Goal: Task Accomplishment & Management: Use online tool/utility

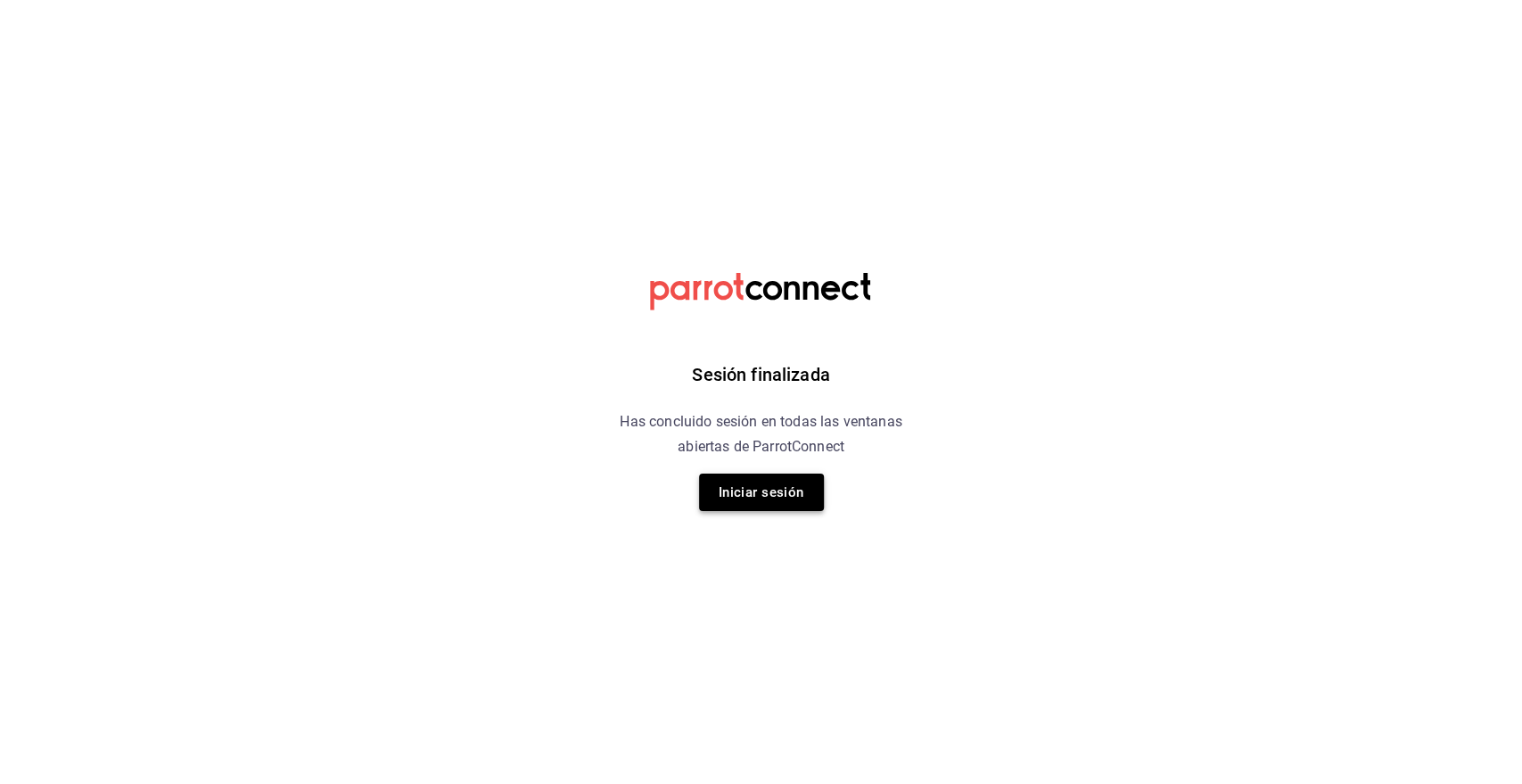
click at [767, 506] on button "Iniciar sesión" at bounding box center [762, 492] width 125 height 38
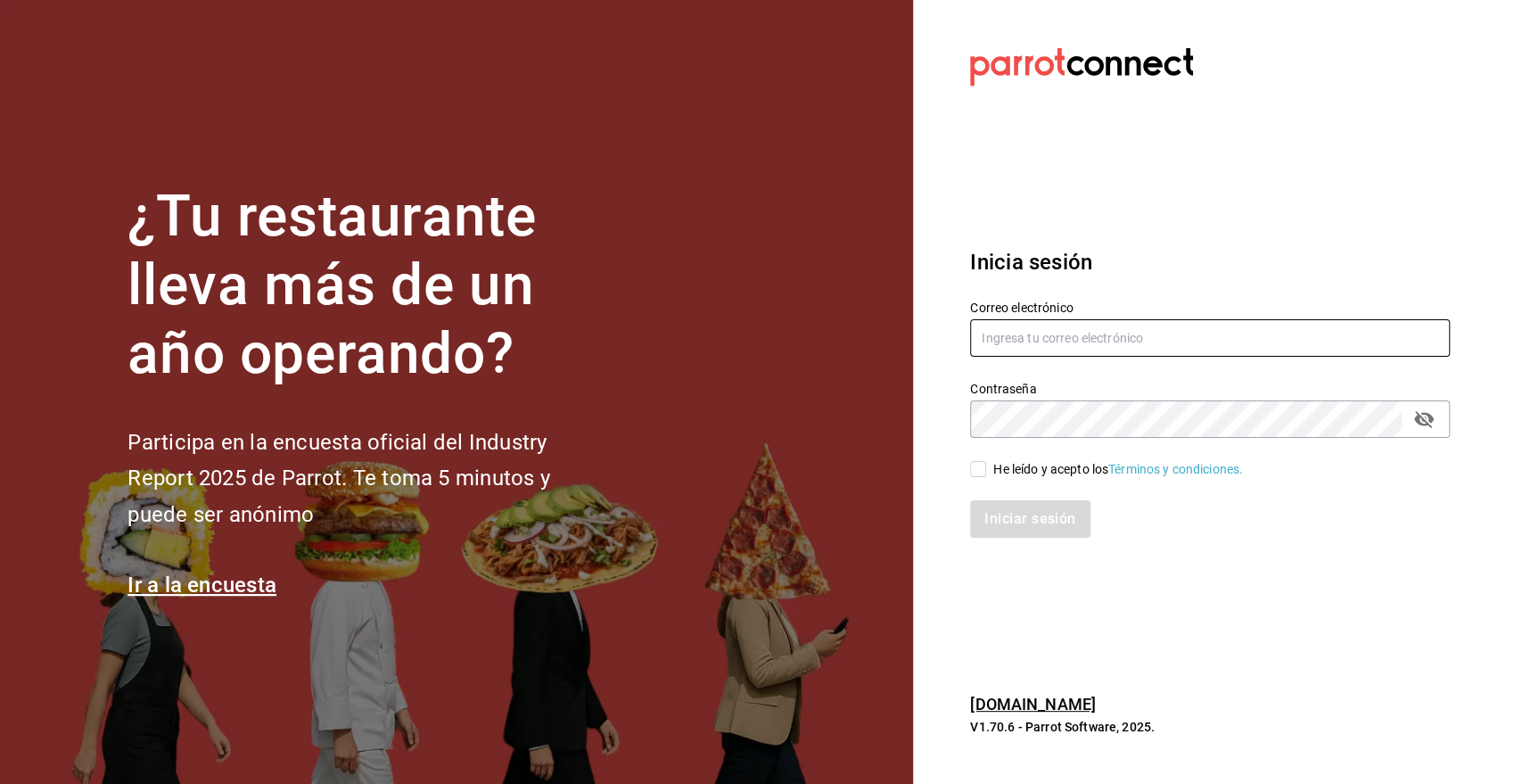
click at [1047, 346] on input "text" at bounding box center [1209, 338] width 479 height 38
type input "[PERSON_NAME][EMAIL_ADDRESS][PERSON_NAME][DOMAIN_NAME]"
drag, startPoint x: 985, startPoint y: 465, endPoint x: 1007, endPoint y: 490, distance: 33.3
click at [985, 465] on input "He leído y acepto los Términos y condiciones." at bounding box center [977, 468] width 16 height 16
checkbox input "true"
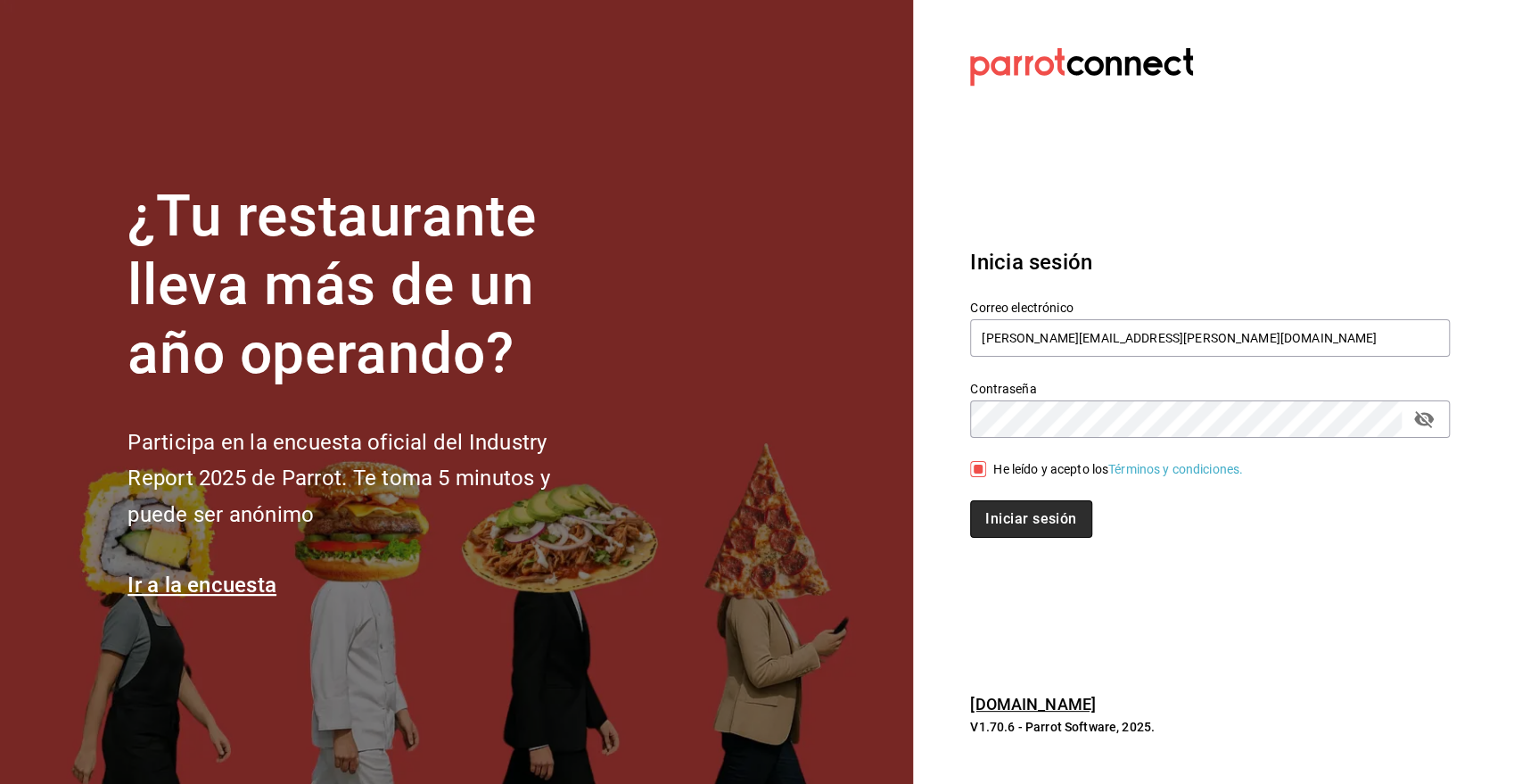
click at [1020, 517] on button "Iniciar sesión" at bounding box center [1031, 519] width 121 height 38
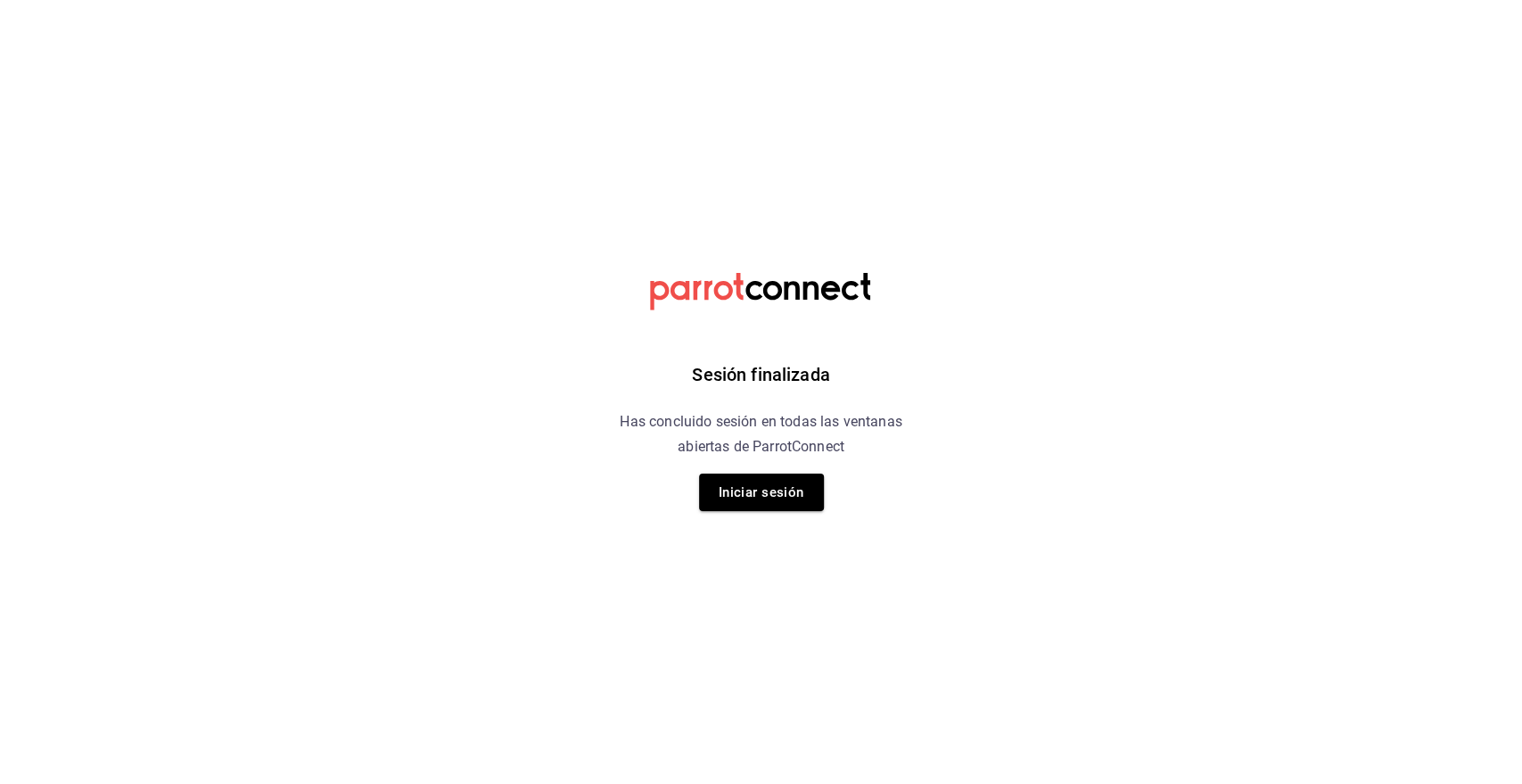
click at [697, 478] on div "Sesión finalizada Has concluido sesión en todas las ventanas abiertas de Parrot…" at bounding box center [760, 392] width 450 height 784
click at [736, 489] on button "Iniciar sesión" at bounding box center [762, 492] width 125 height 38
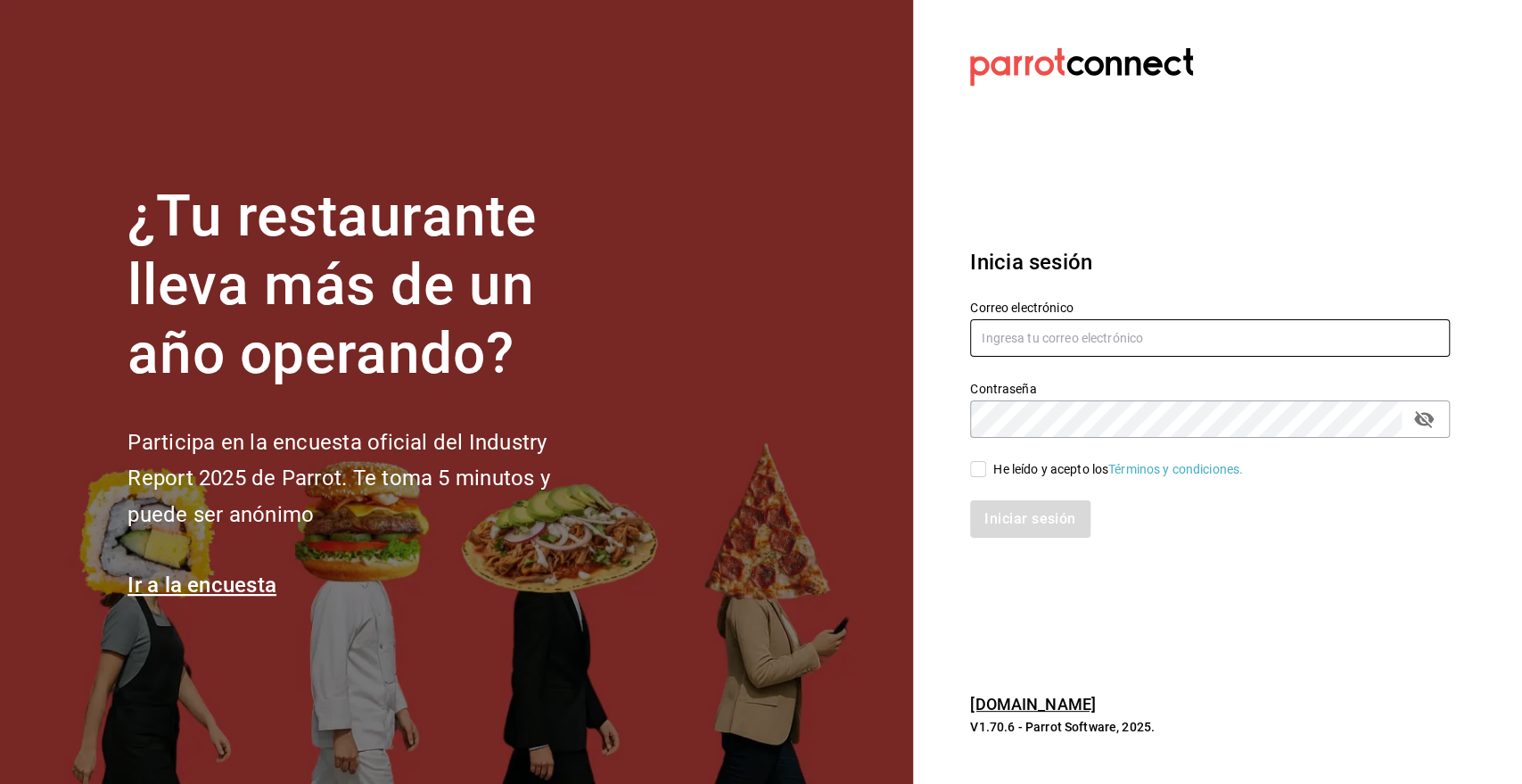
click at [1014, 351] on input "text" at bounding box center [1209, 338] width 479 height 38
type input "[PERSON_NAME][EMAIL_ADDRESS][PERSON_NAME][DOMAIN_NAME]"
click at [981, 467] on input "He leído y acepto los Términos y condiciones." at bounding box center [977, 468] width 16 height 16
checkbox input "true"
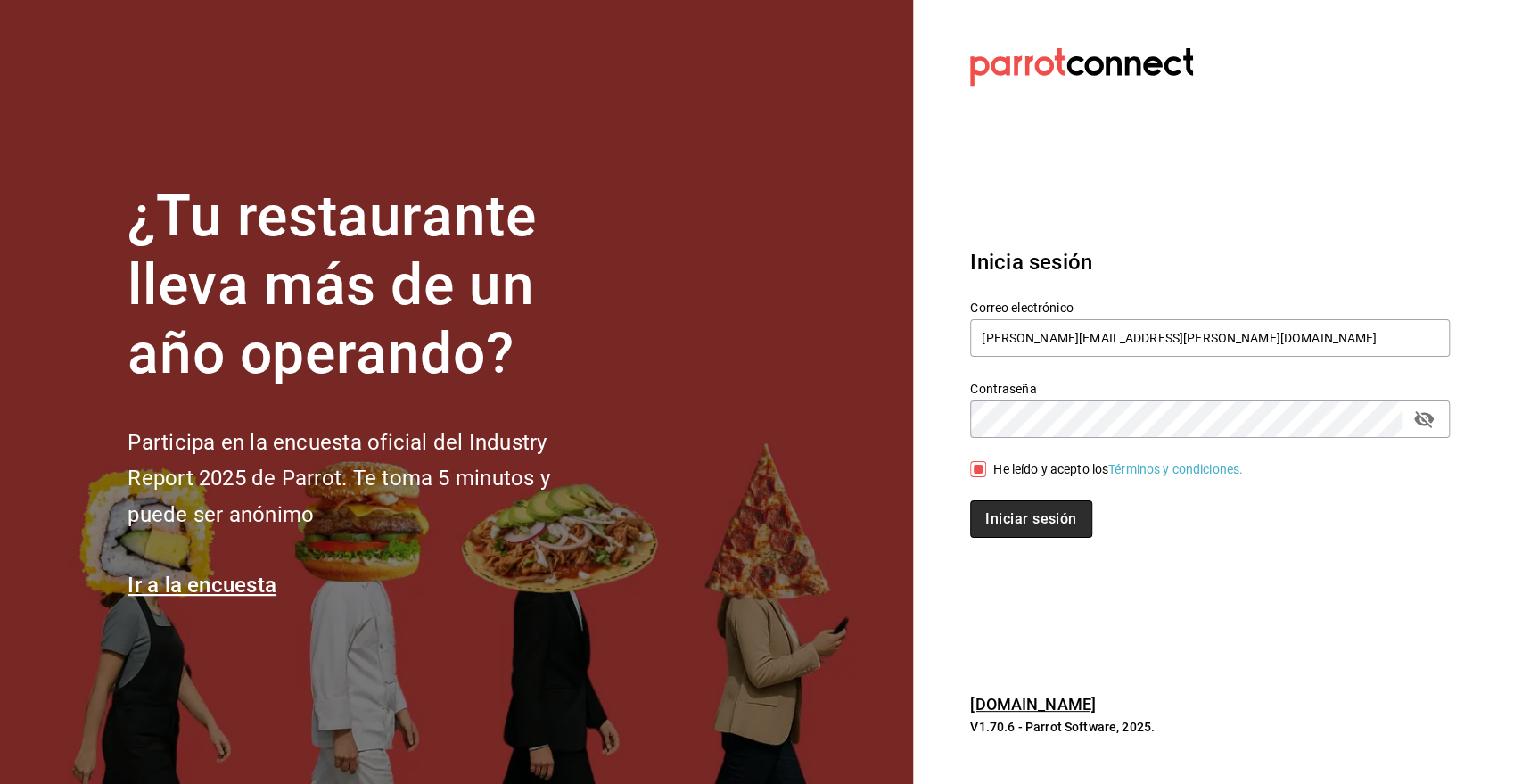
click at [1022, 524] on button "Iniciar sesión" at bounding box center [1031, 519] width 121 height 38
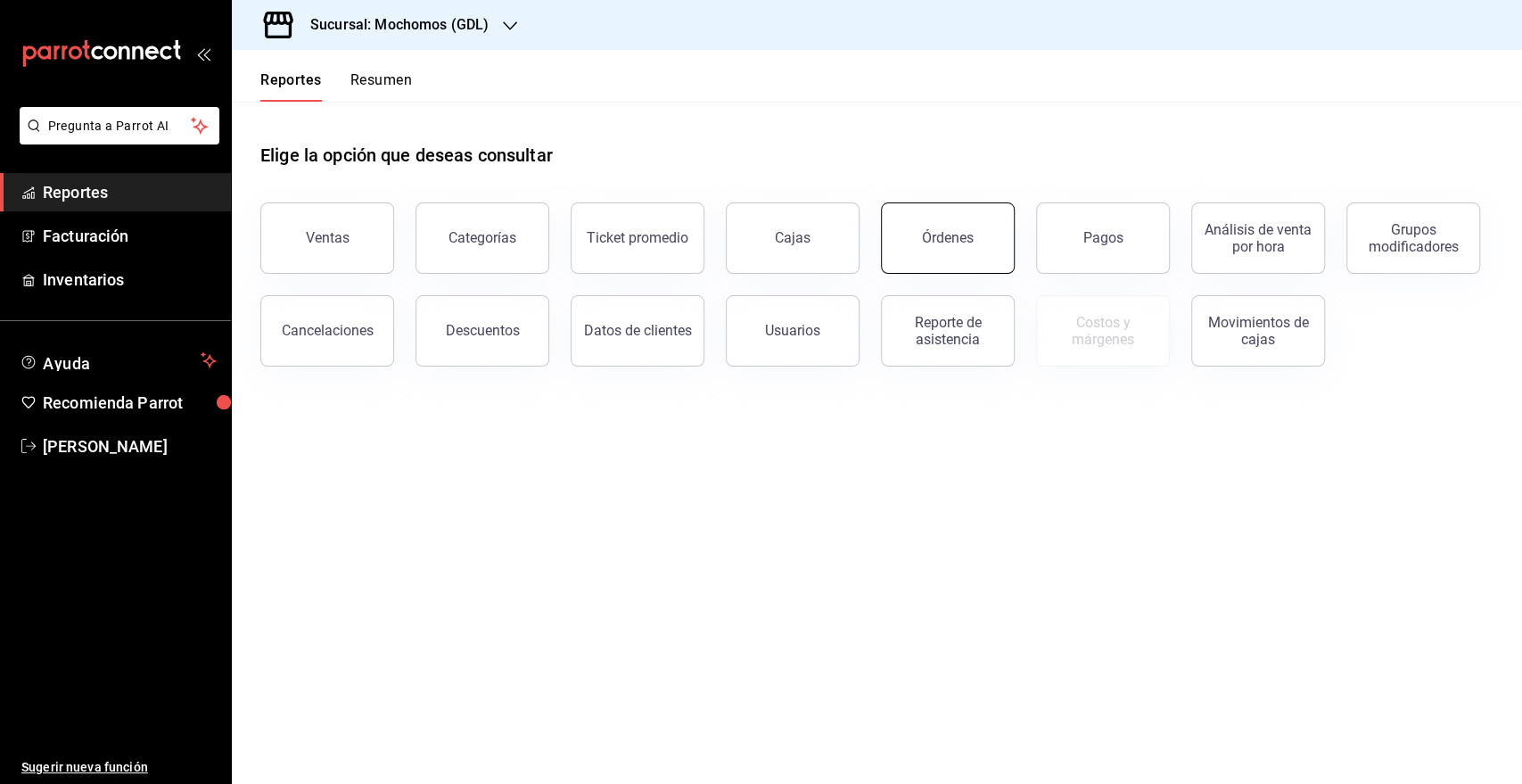
click at [945, 241] on div "Órdenes" at bounding box center [948, 237] width 52 height 17
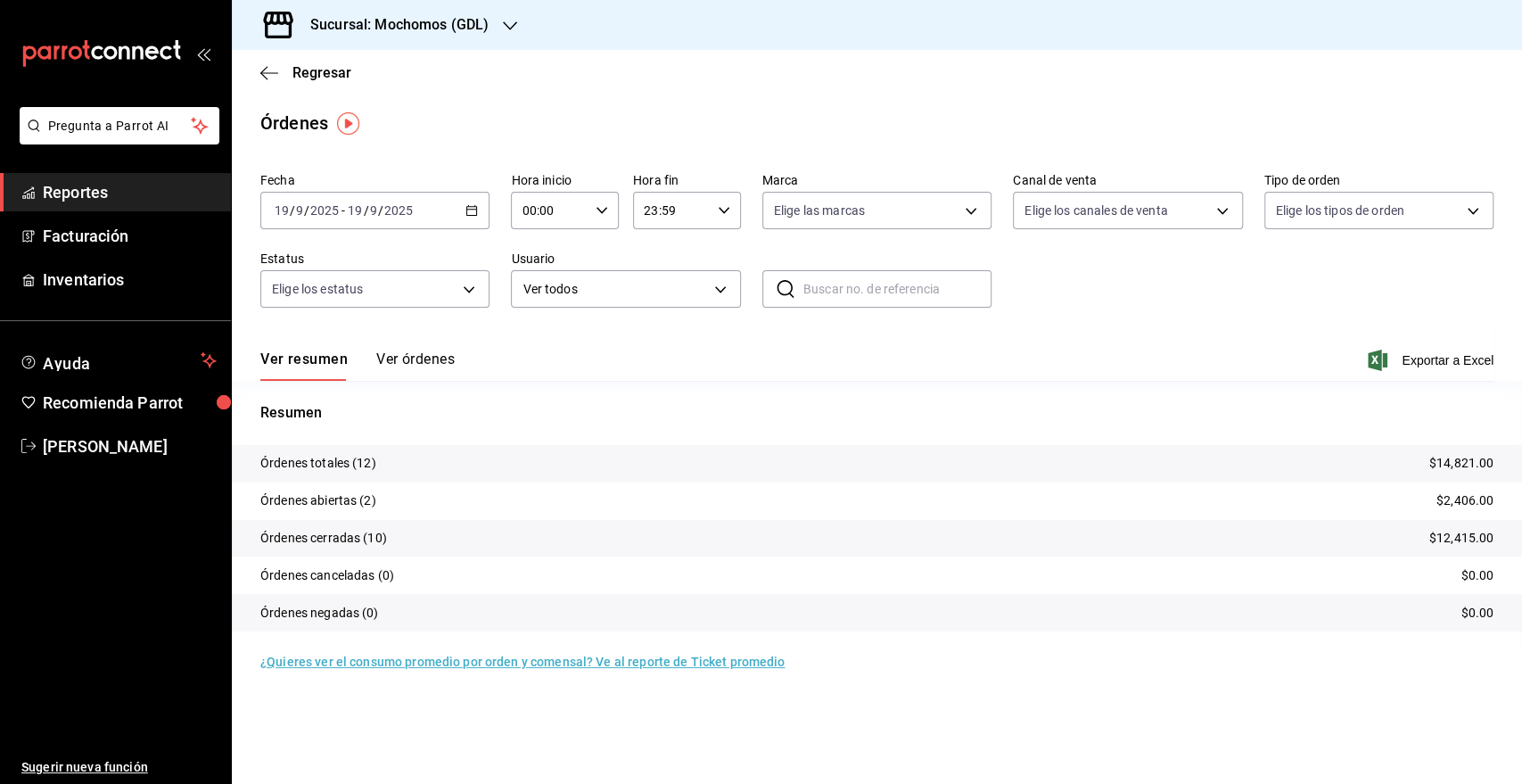
click at [335, 213] on input "2025" at bounding box center [324, 211] width 30 height 15
click at [282, 464] on span "Rango de fechas" at bounding box center [344, 465] width 138 height 18
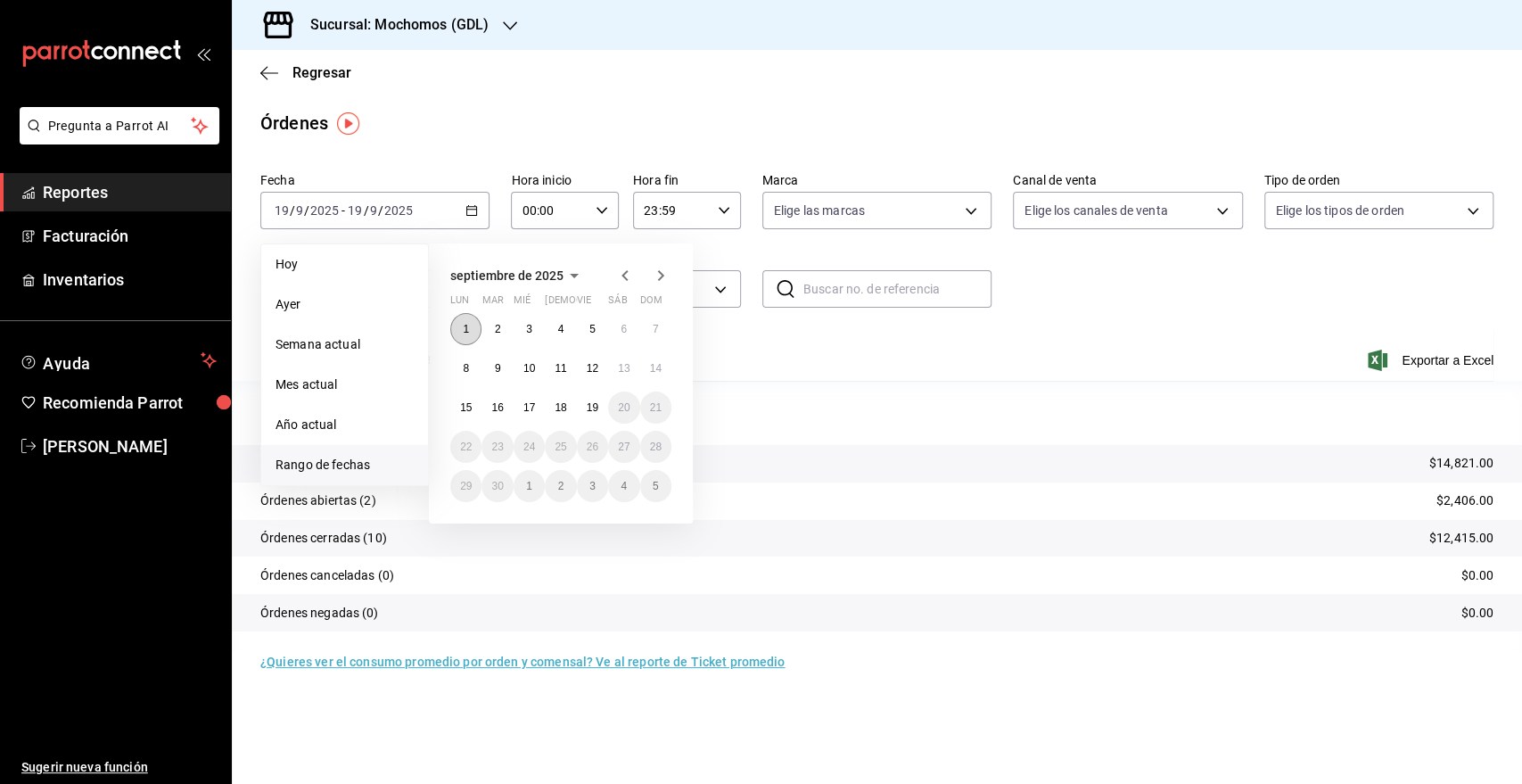
click at [467, 321] on button "1" at bounding box center [466, 329] width 31 height 32
click at [597, 413] on abbr "19" at bounding box center [593, 408] width 12 height 13
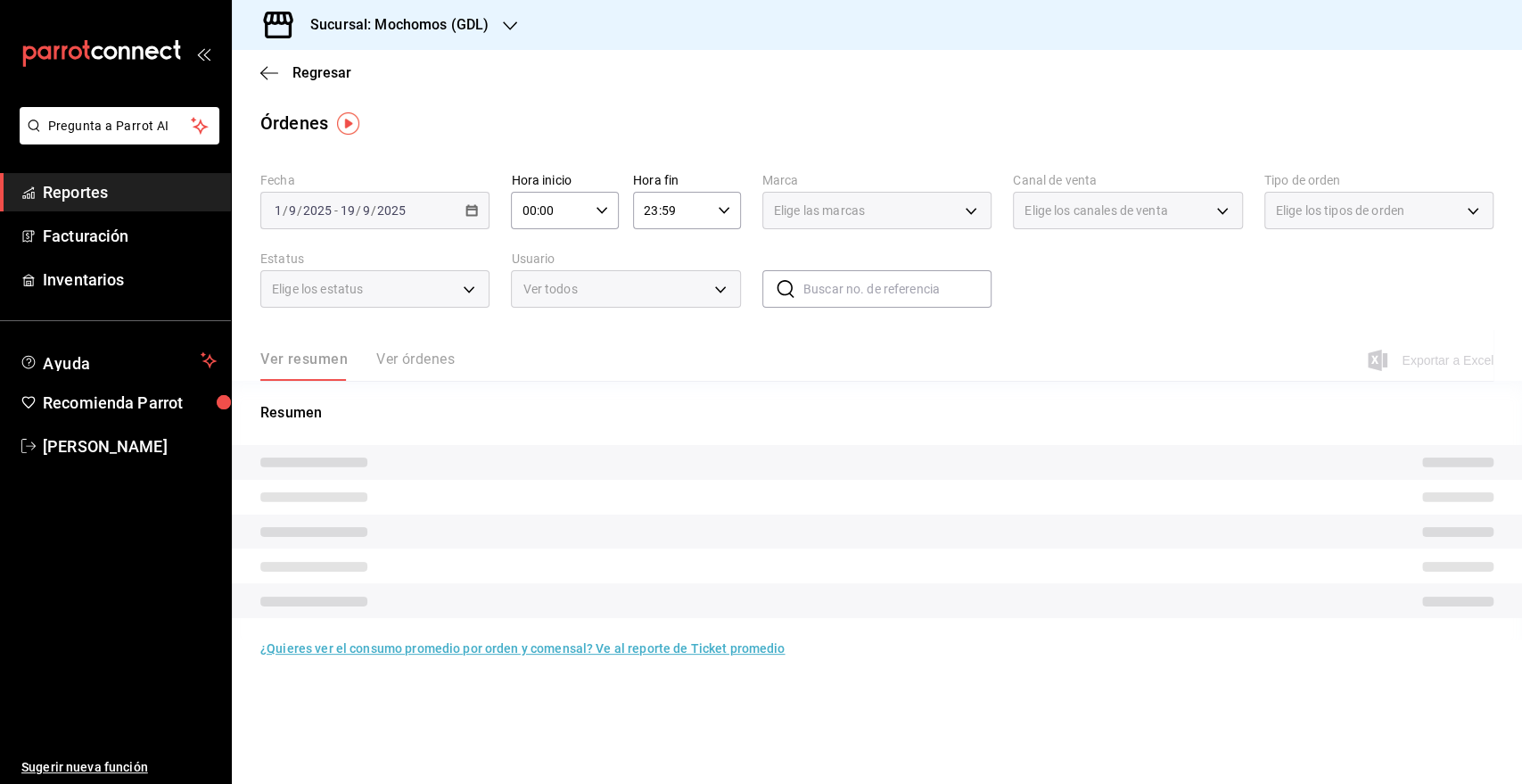
click at [588, 213] on input "00:00" at bounding box center [549, 210] width 77 height 36
click at [539, 271] on span "05" at bounding box center [538, 273] width 26 height 15
type input "05:00"
click at [670, 217] on div at bounding box center [761, 392] width 1522 height 784
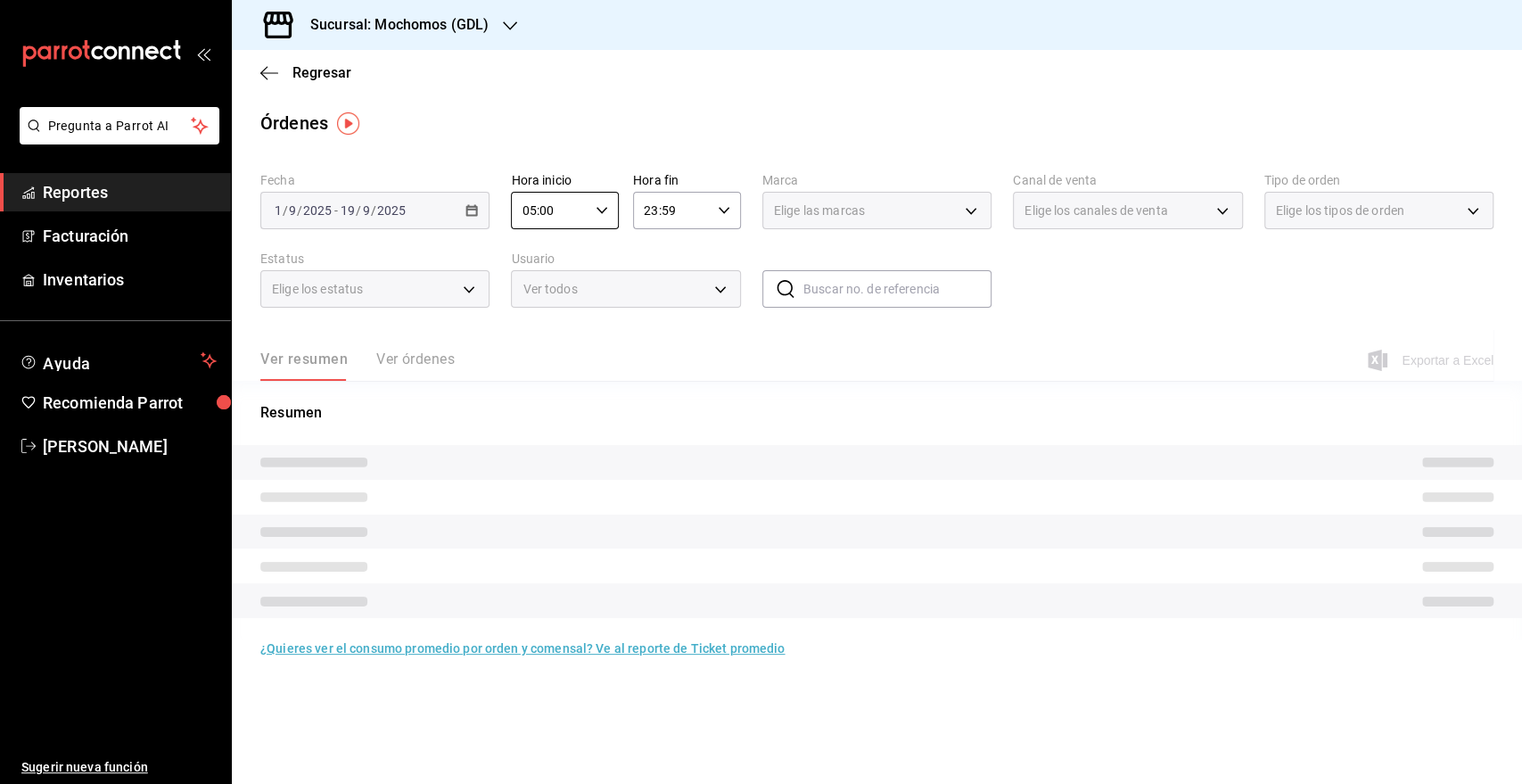
click at [671, 217] on input "23:59" at bounding box center [672, 210] width 77 height 36
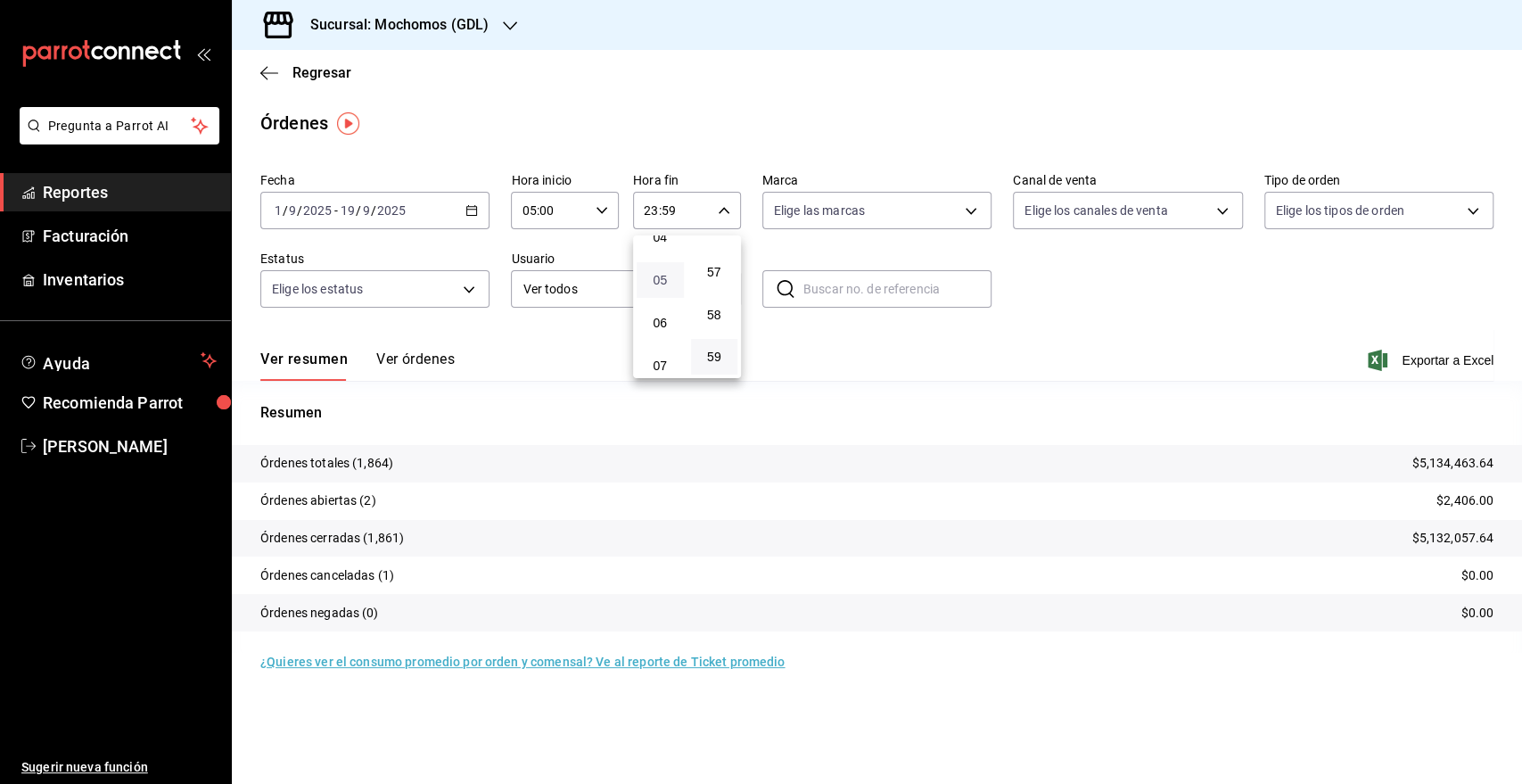
click at [661, 280] on span "05" at bounding box center [660, 281] width 26 height 15
type input "05:59"
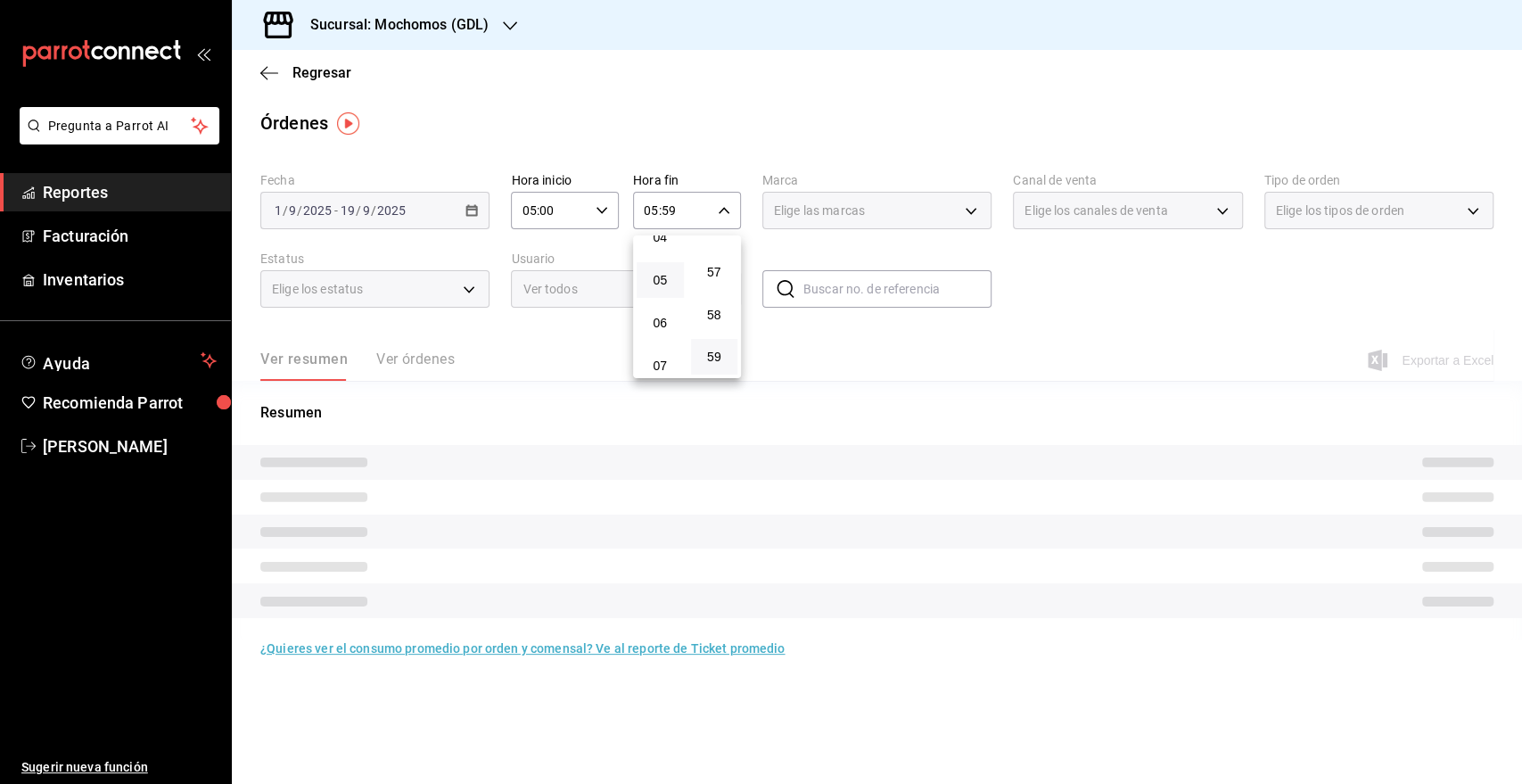
click at [928, 205] on div at bounding box center [761, 392] width 1522 height 784
click at [936, 205] on div "Elige las marcas" at bounding box center [876, 210] width 229 height 38
click at [939, 205] on div "Elige las marcas" at bounding box center [876, 210] width 229 height 38
click at [979, 208] on div "Elige las marcas" at bounding box center [876, 210] width 229 height 38
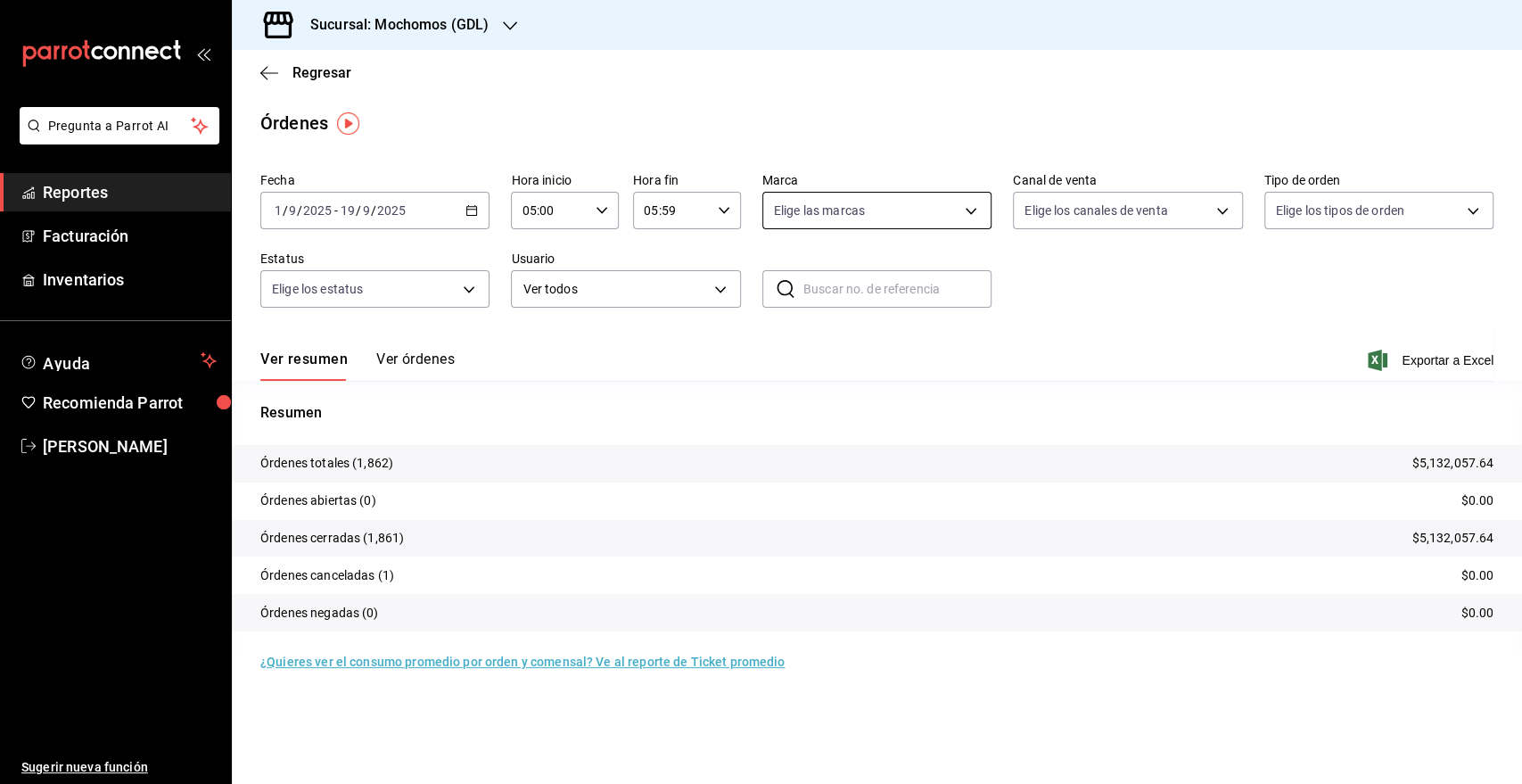
click at [970, 213] on body "Pregunta a Parrot AI Reportes Facturación Inventarios Ayuda Recomienda Parrot G…" at bounding box center [761, 392] width 1522 height 784
click at [881, 378] on span "Mika (GDL)" at bounding box center [897, 380] width 172 height 18
type input "9cac9703-0c5a-4d8b-addd-5b6b571d65b9"
checkbox input "true"
drag, startPoint x: 1127, startPoint y: 297, endPoint x: 1343, endPoint y: 343, distance: 220.8
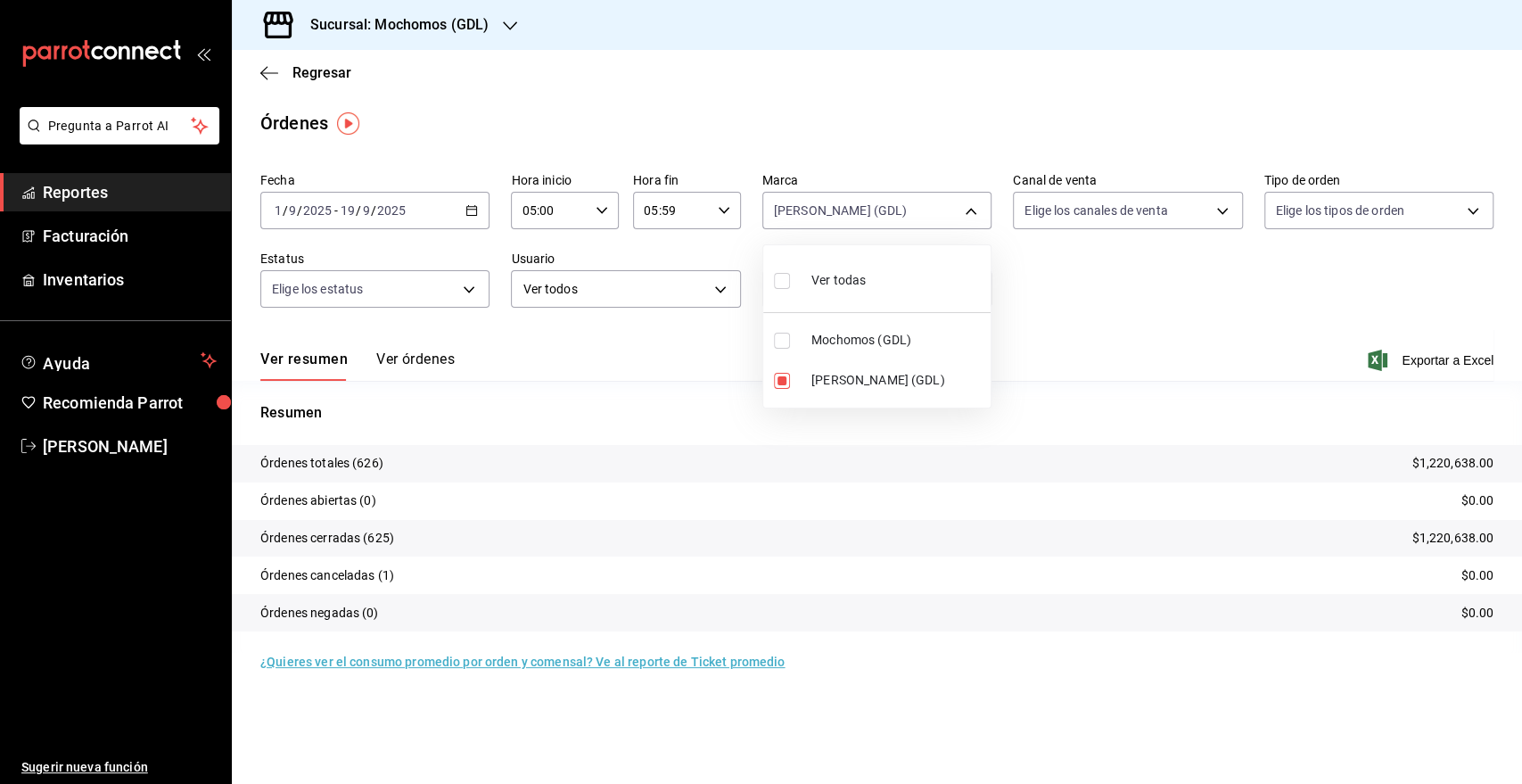
click at [1129, 289] on div at bounding box center [761, 392] width 1522 height 784
click at [1402, 358] on span "Exportar a Excel" at bounding box center [1432, 360] width 122 height 21
click at [263, 65] on icon "button" at bounding box center [269, 73] width 17 height 16
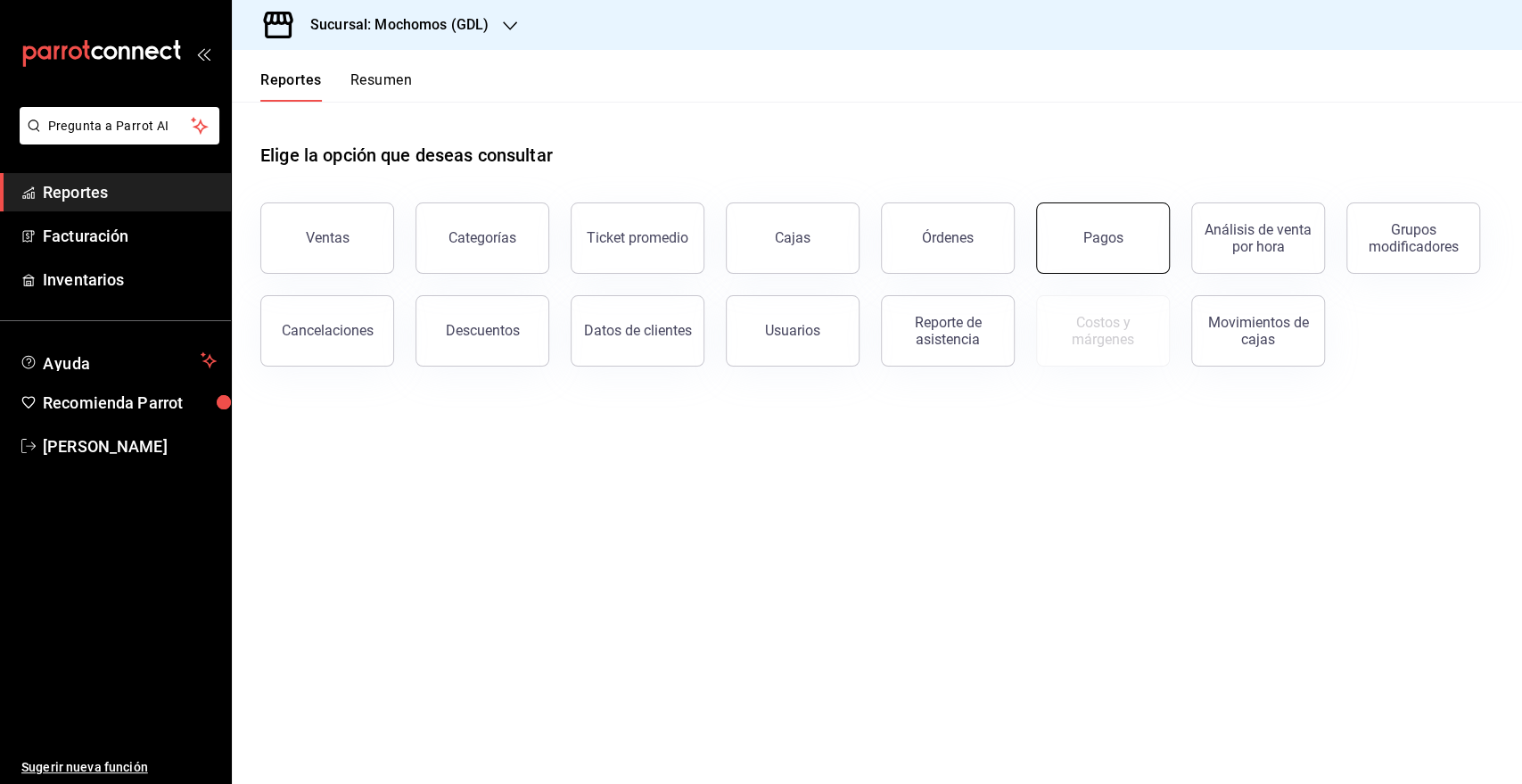
click at [1111, 244] on div "Pagos" at bounding box center [1103, 237] width 40 height 17
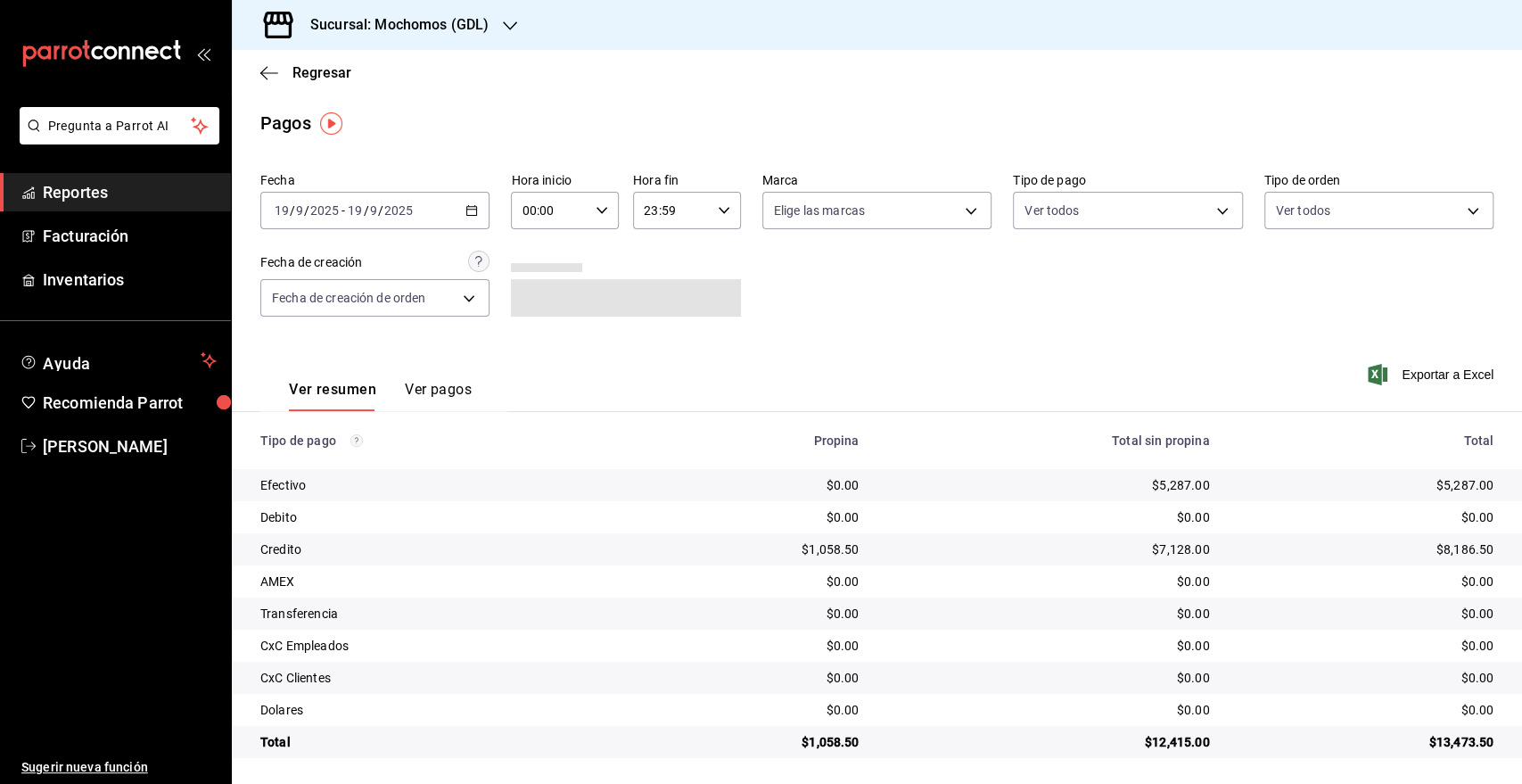
click at [375, 189] on div "Fecha 2025-09-19 19 / 9 / 2025 - 2025-09-19 19 / 9 / 2025" at bounding box center [375, 201] width 229 height 57
click at [480, 209] on div "2025-09-19 19 / 9 / 2025 - 2025-09-19 19 / 9 / 2025" at bounding box center [375, 210] width 229 height 38
click at [337, 449] on li "Rango de fechas" at bounding box center [344, 466] width 167 height 40
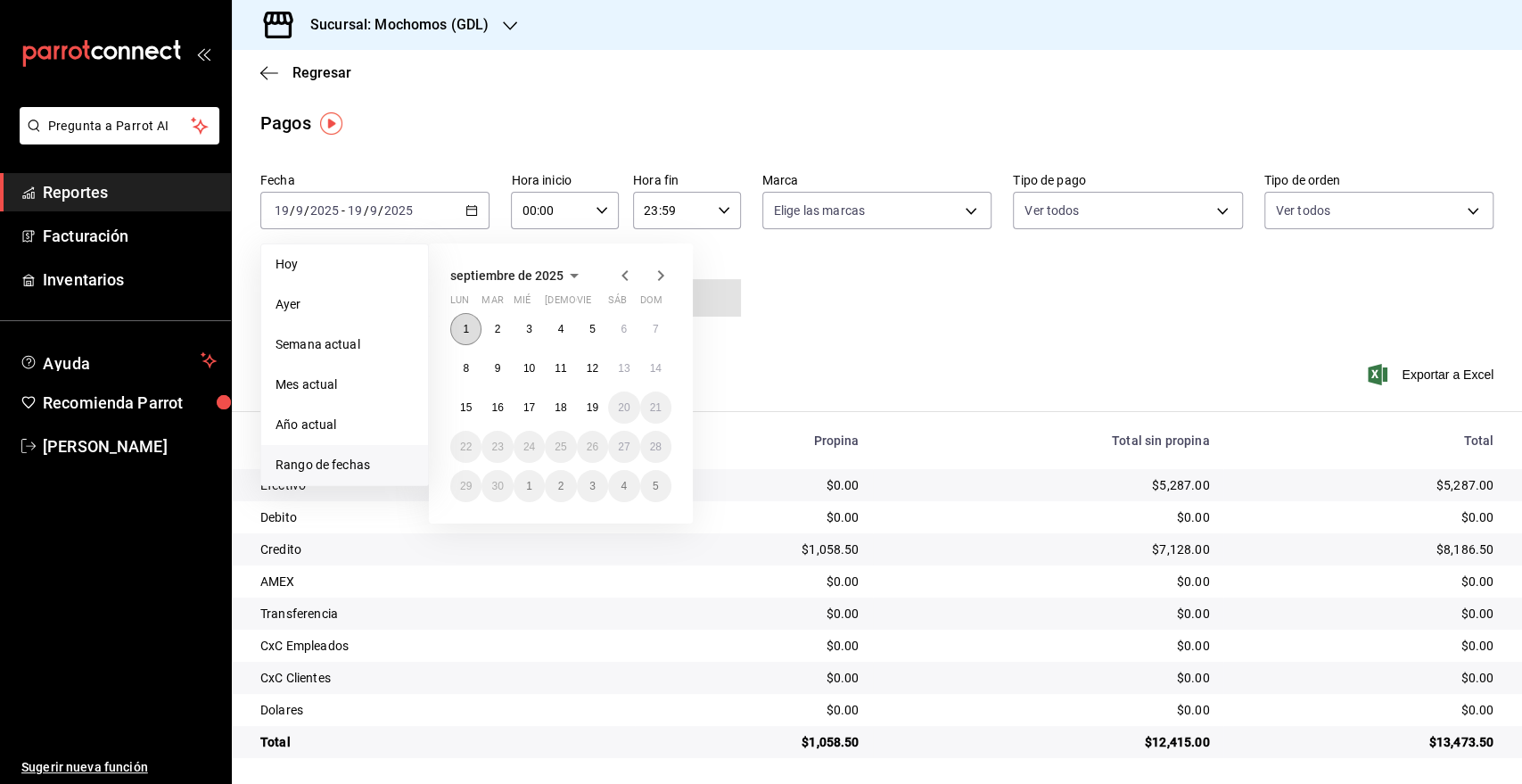
drag, startPoint x: 458, startPoint y: 320, endPoint x: 542, endPoint y: 371, distance: 98.3
click at [459, 319] on button "1" at bounding box center [466, 329] width 31 height 32
click at [597, 401] on abbr "19" at bounding box center [593, 408] width 12 height 13
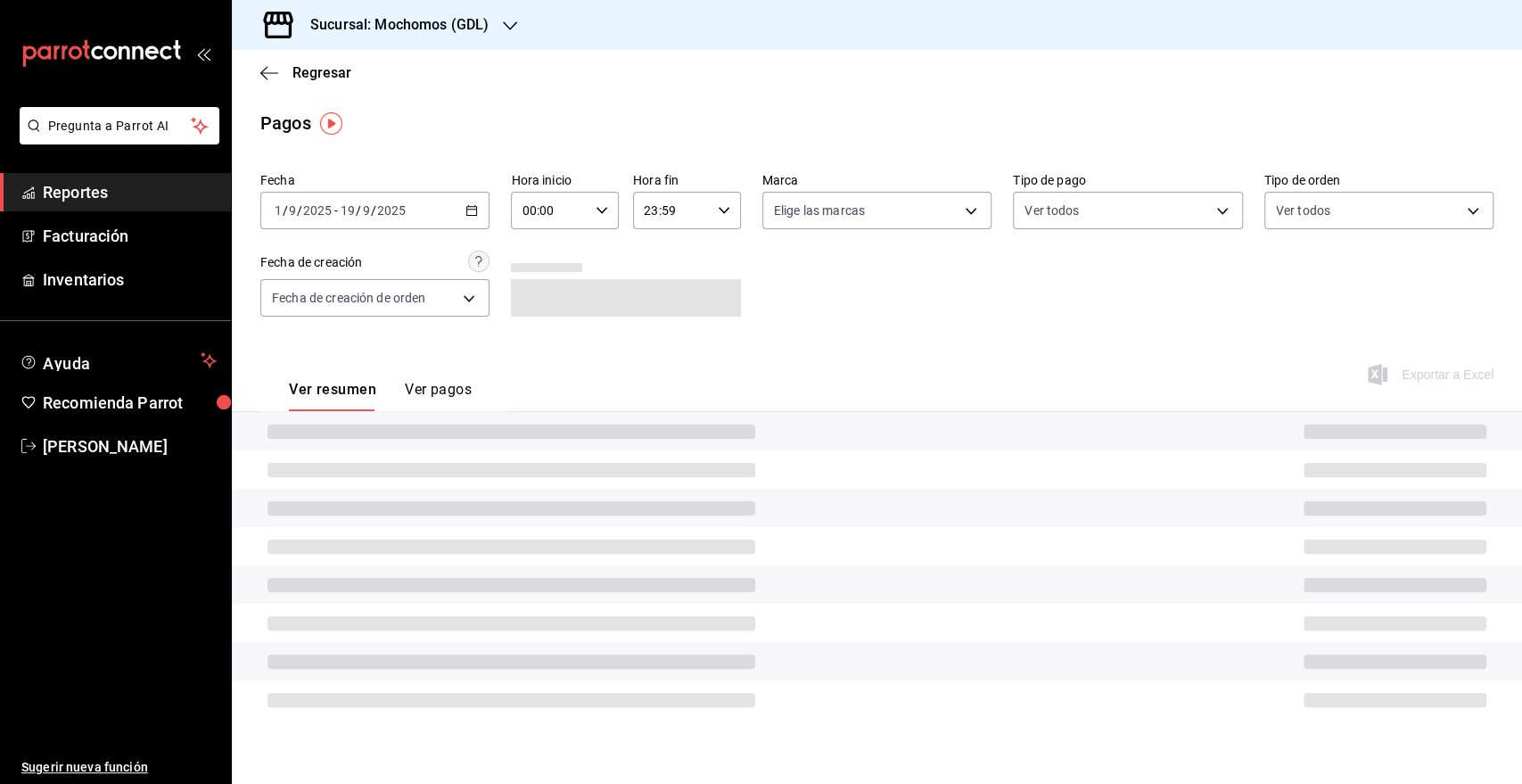
click at [572, 212] on input "00:00" at bounding box center [549, 210] width 77 height 36
click at [552, 313] on button "01" at bounding box center [537, 299] width 47 height 36
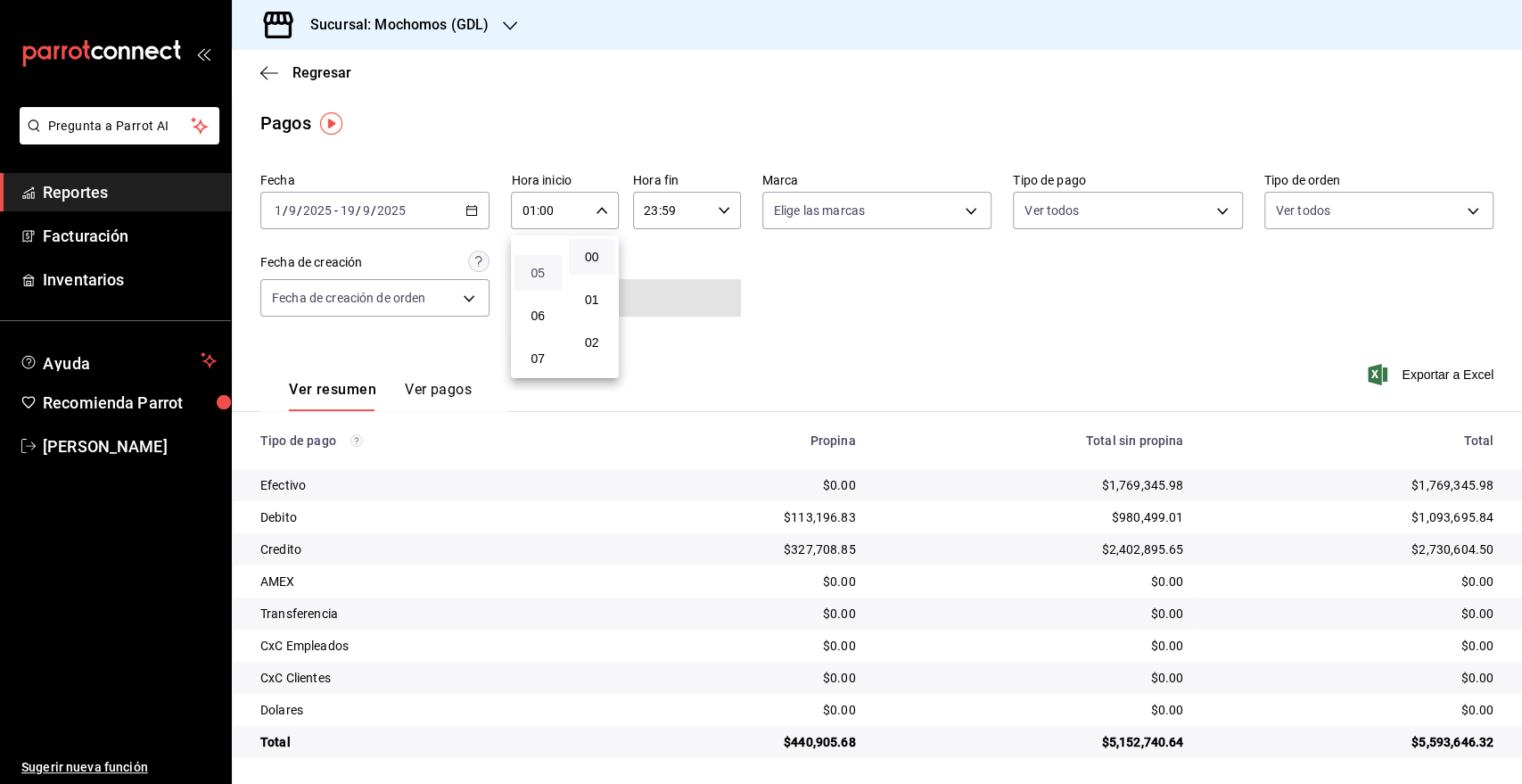
click at [534, 277] on span "05" at bounding box center [538, 273] width 26 height 15
type input "05:00"
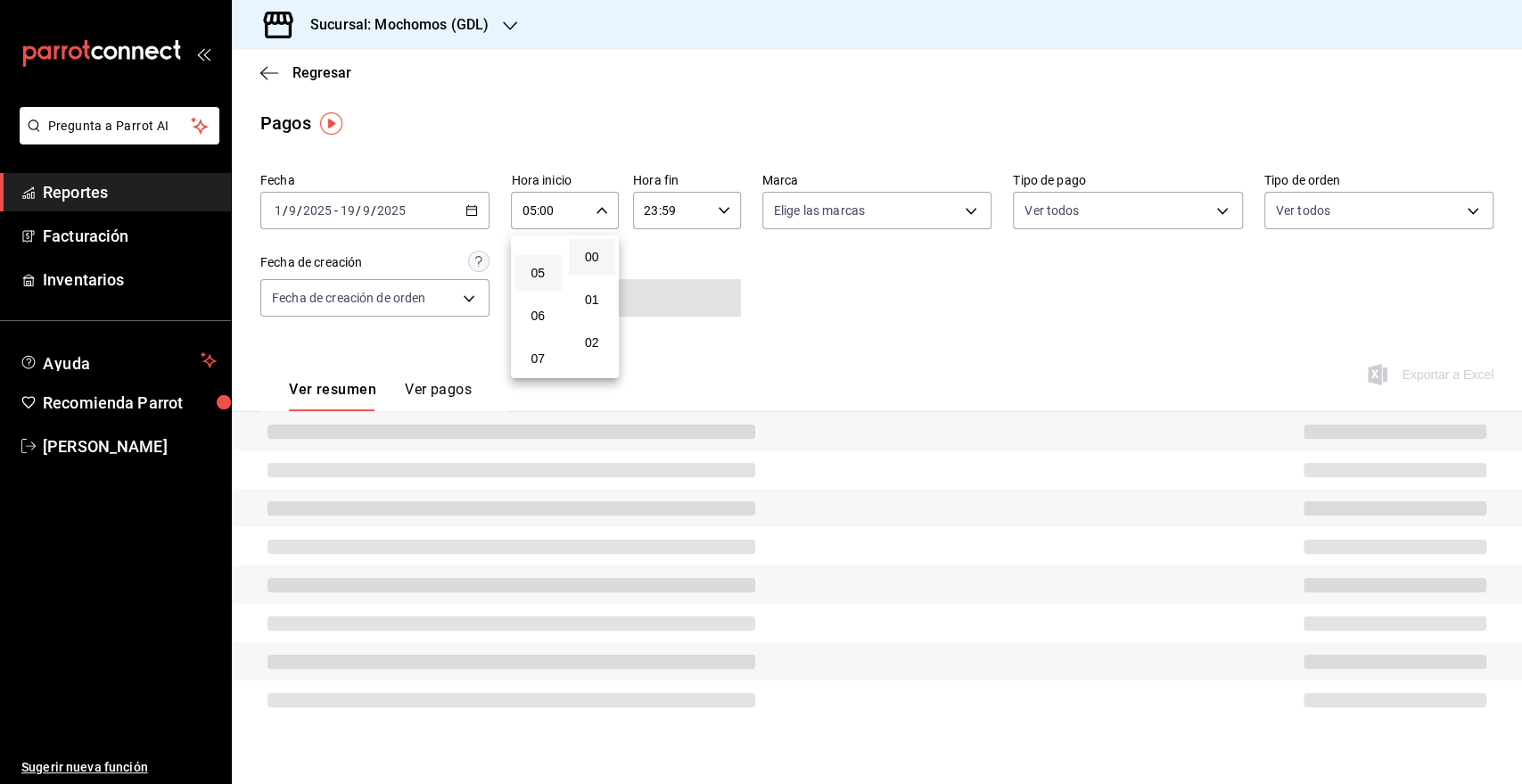
click at [666, 223] on div at bounding box center [761, 392] width 1522 height 784
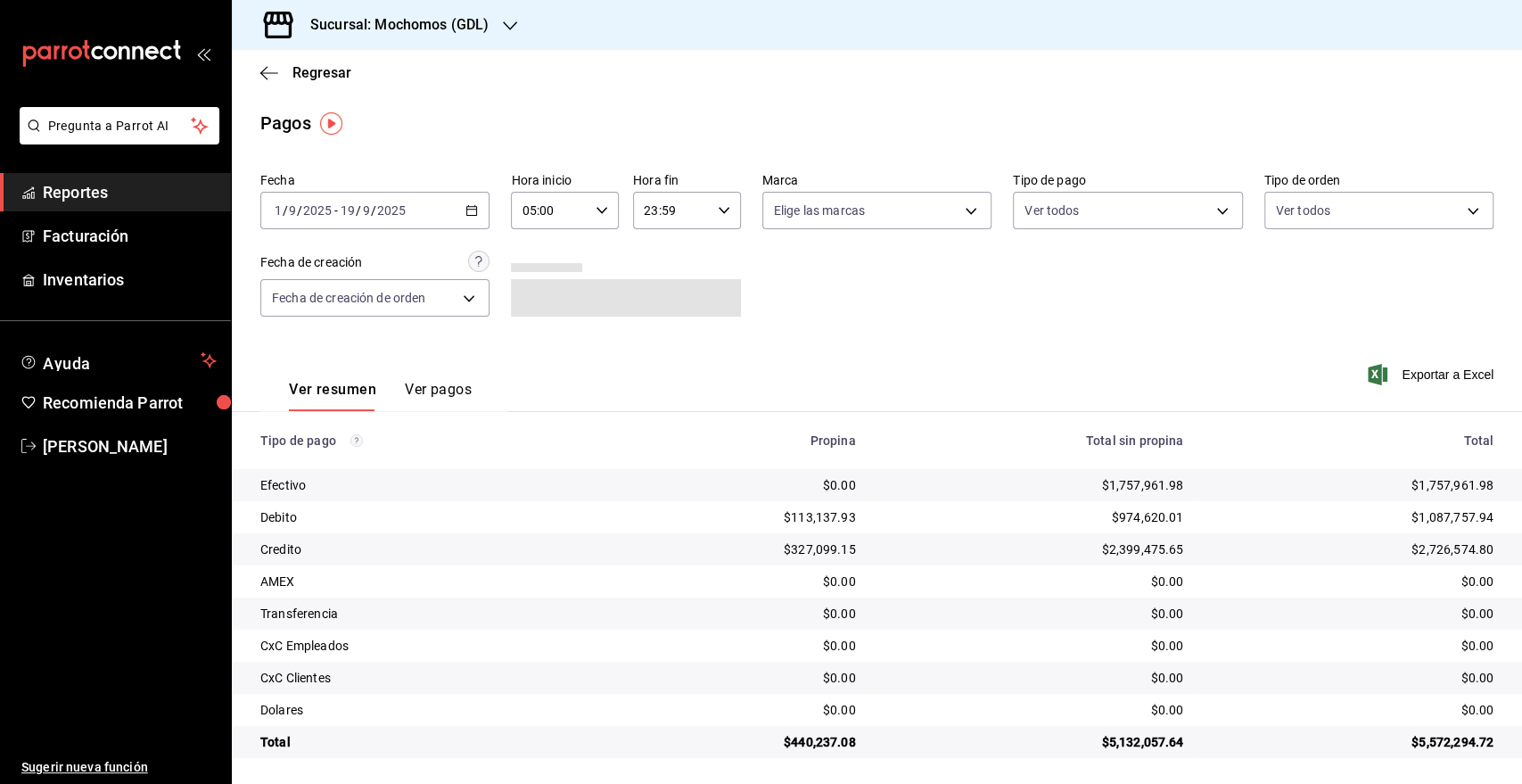
click at [669, 216] on input "23:59" at bounding box center [672, 210] width 77 height 36
click at [655, 368] on button "05" at bounding box center [655, 378] width 46 height 36
type input "05:59"
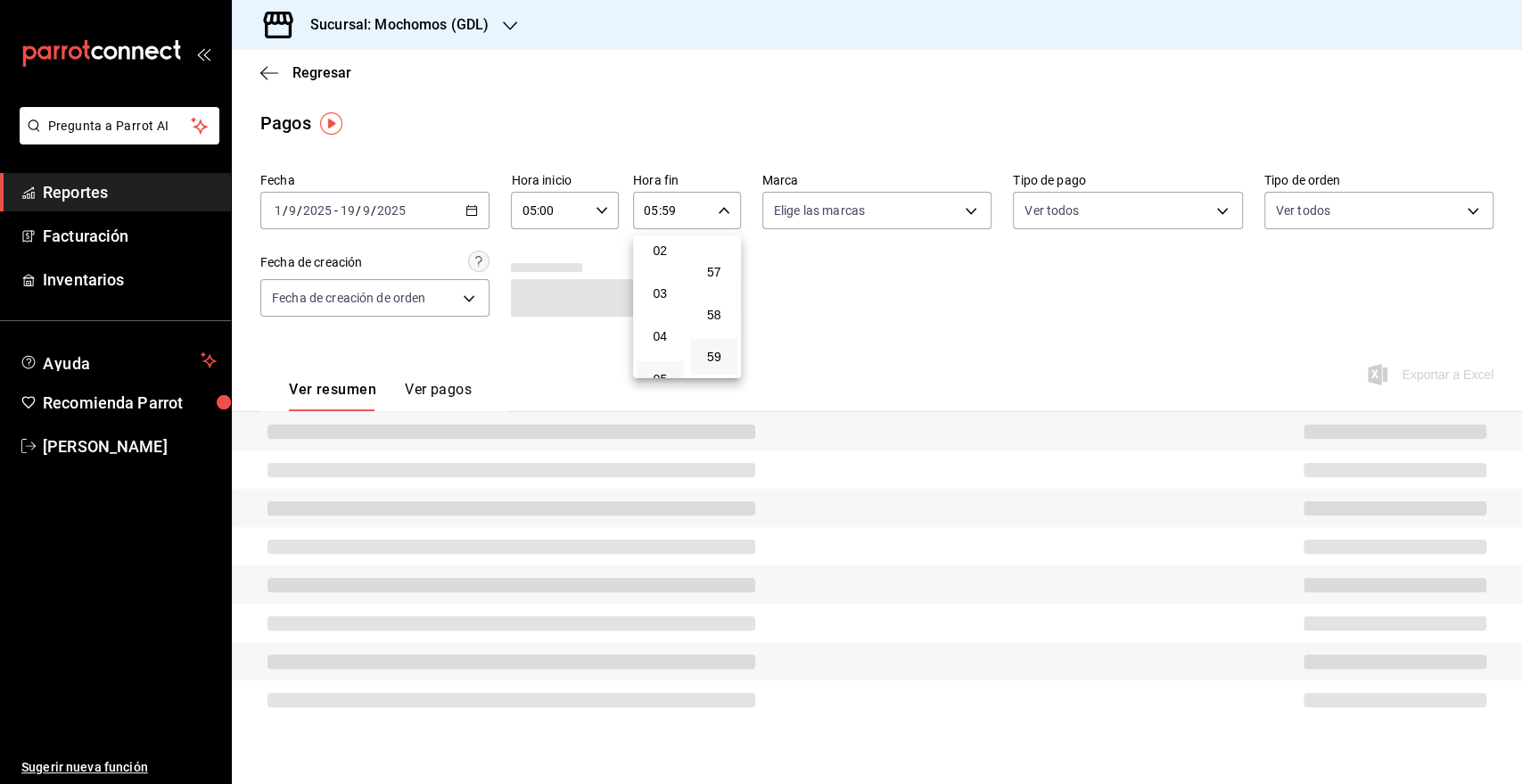
click at [895, 215] on div at bounding box center [761, 392] width 1522 height 784
click at [933, 213] on body "Pregunta a Parrot AI Reportes Facturación Inventarios Ayuda Recomienda Parrot G…" at bounding box center [761, 392] width 1522 height 784
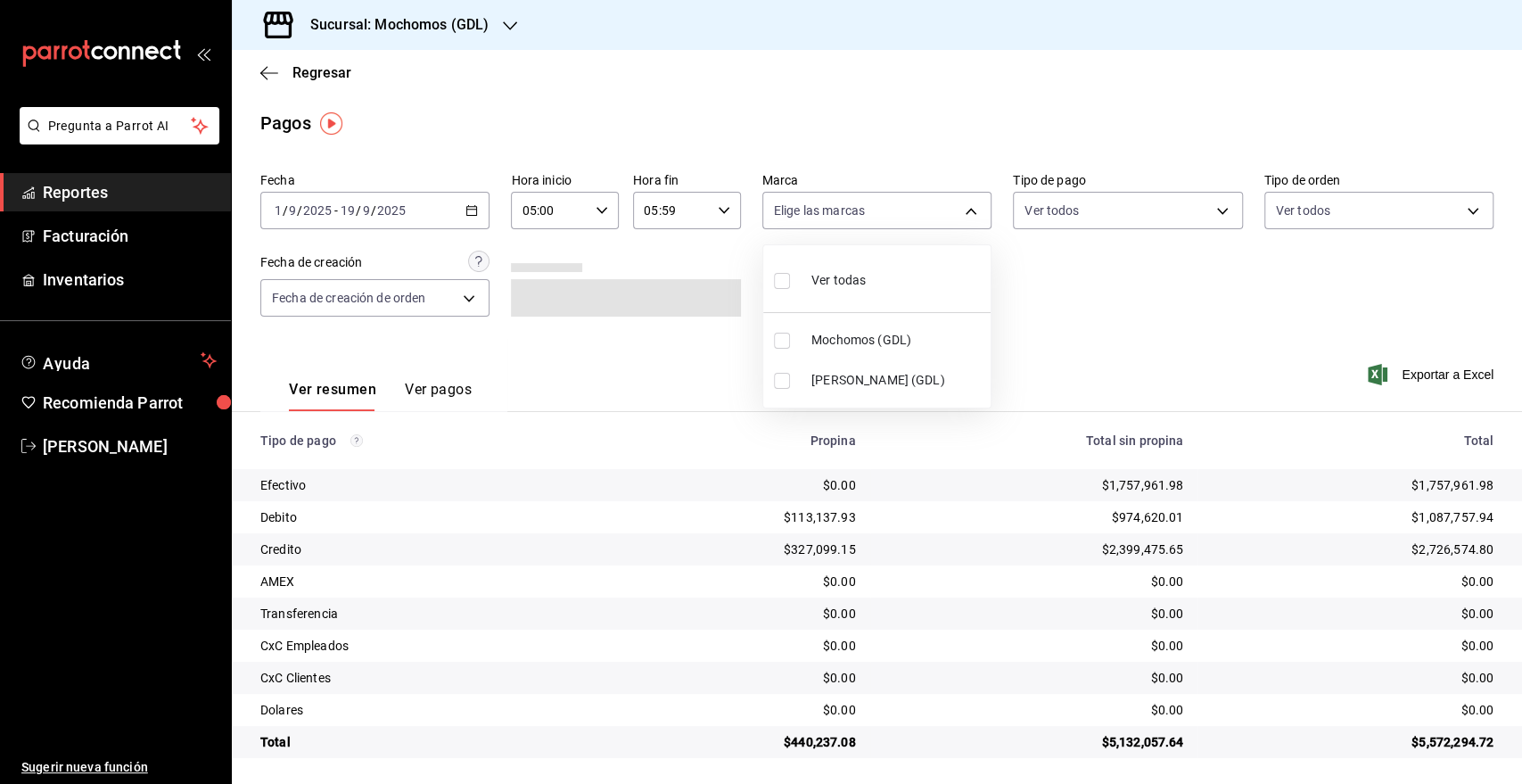
click at [824, 381] on span "Mika (GDL)" at bounding box center [897, 380] width 172 height 18
type input "9cac9703-0c5a-4d8b-addd-5b6b571d65b9"
checkbox input "true"
click at [1397, 374] on div at bounding box center [761, 392] width 1522 height 784
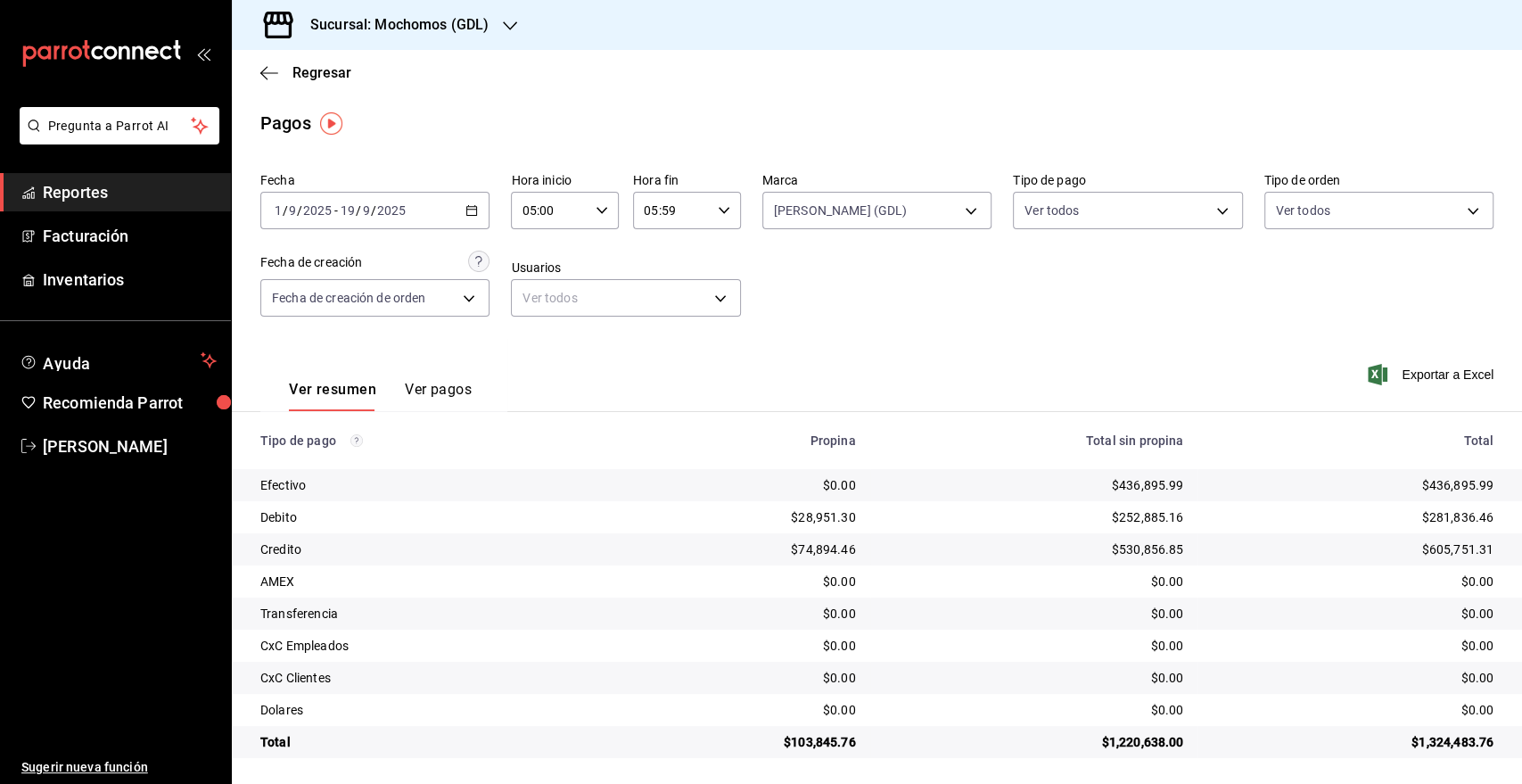
click at [1391, 104] on main "Regresar Pagos Fecha 2025-09-01 1 / 9 / 2025 - 2025-09-19 19 / 9 / 2025 Hora in…" at bounding box center [877, 418] width 1290 height 736
click at [1406, 373] on span "Exportar a Excel" at bounding box center [1432, 374] width 122 height 21
click at [271, 79] on icon "button" at bounding box center [269, 73] width 17 height 16
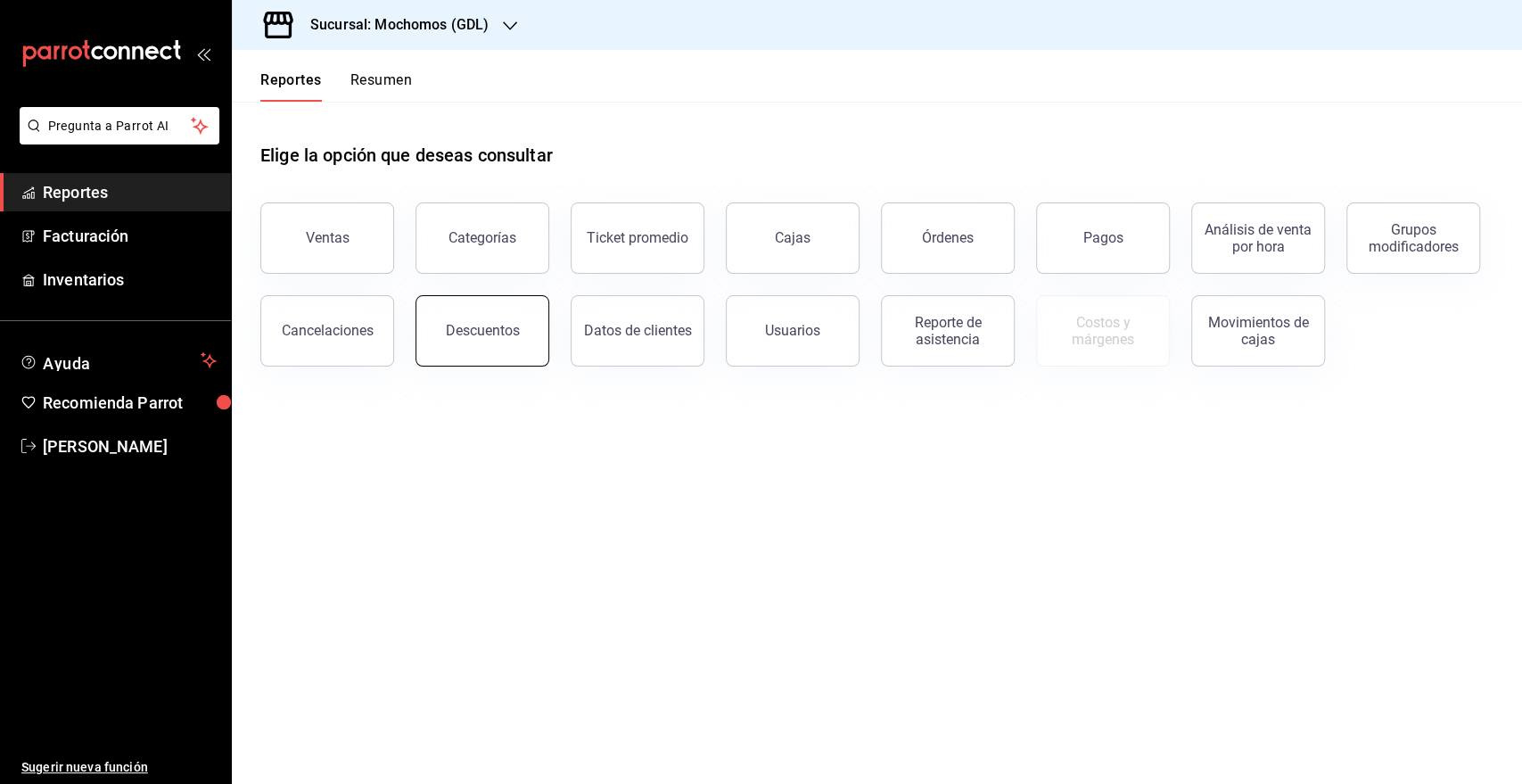
click at [506, 319] on button "Descuentos" at bounding box center [482, 331] width 133 height 72
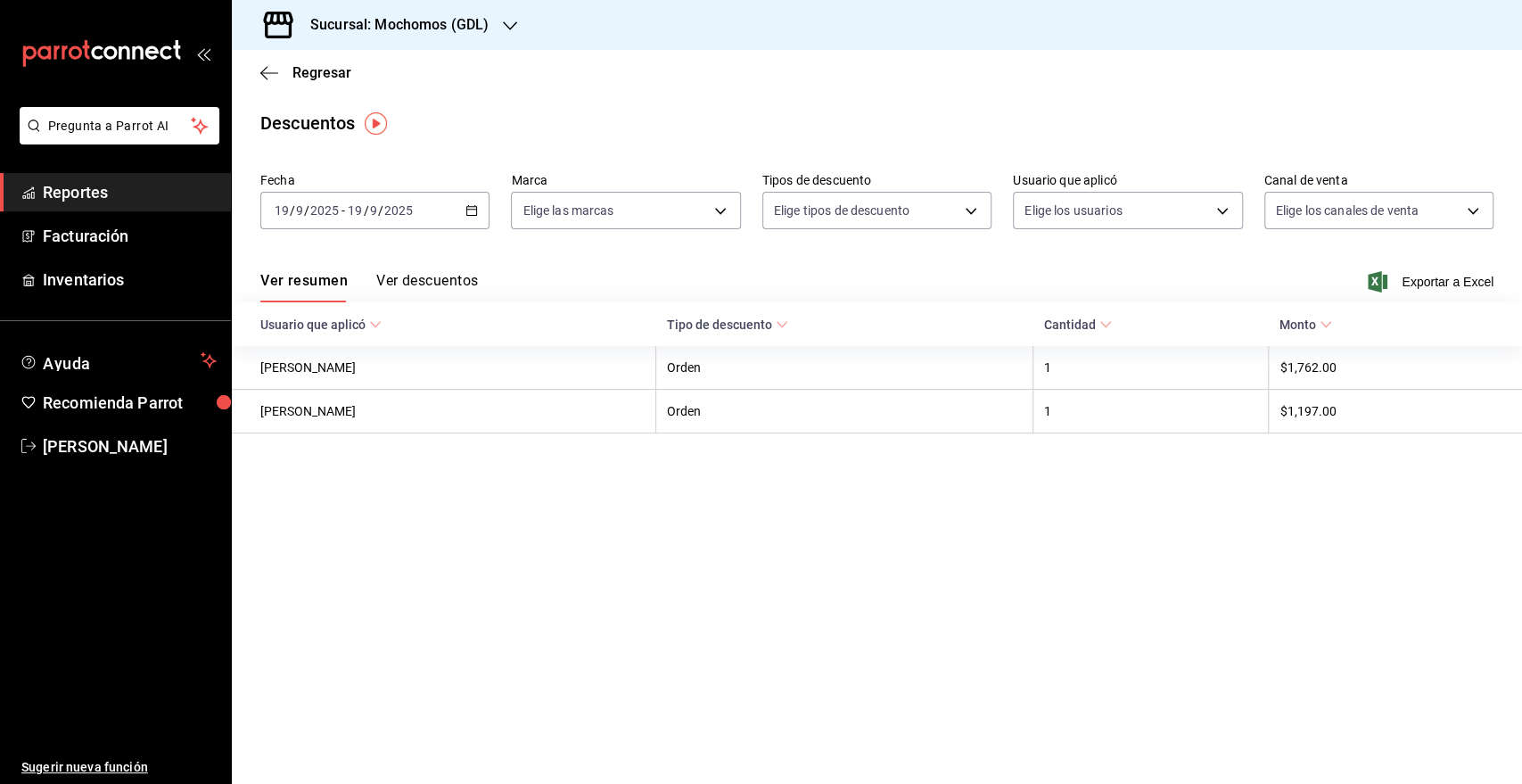
click at [454, 219] on div "2025-09-19 19 / 9 / 2025 - 2025-09-19 19 / 9 / 2025" at bounding box center [375, 210] width 229 height 38
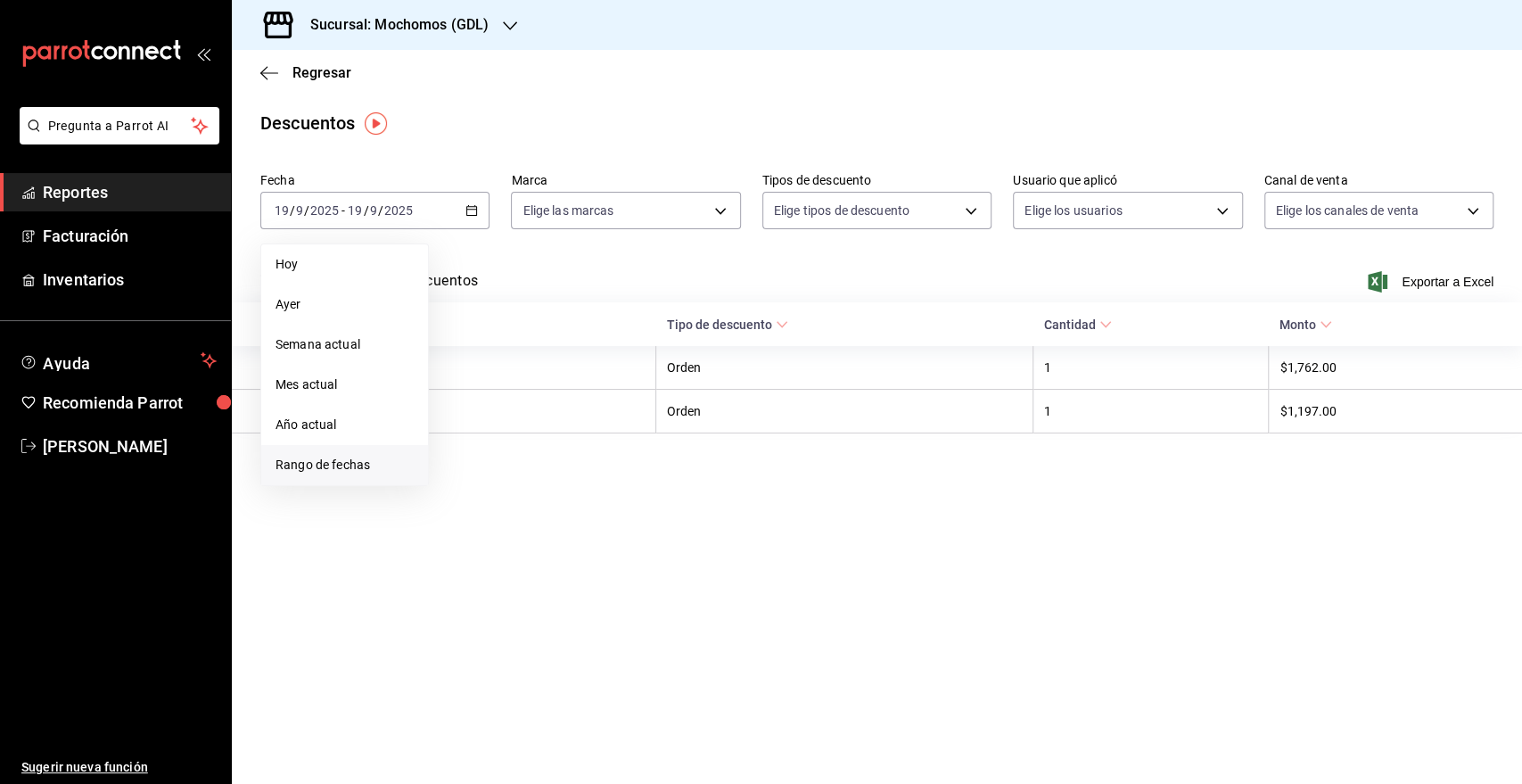
click at [319, 454] on li "Rango de fechas" at bounding box center [344, 466] width 167 height 40
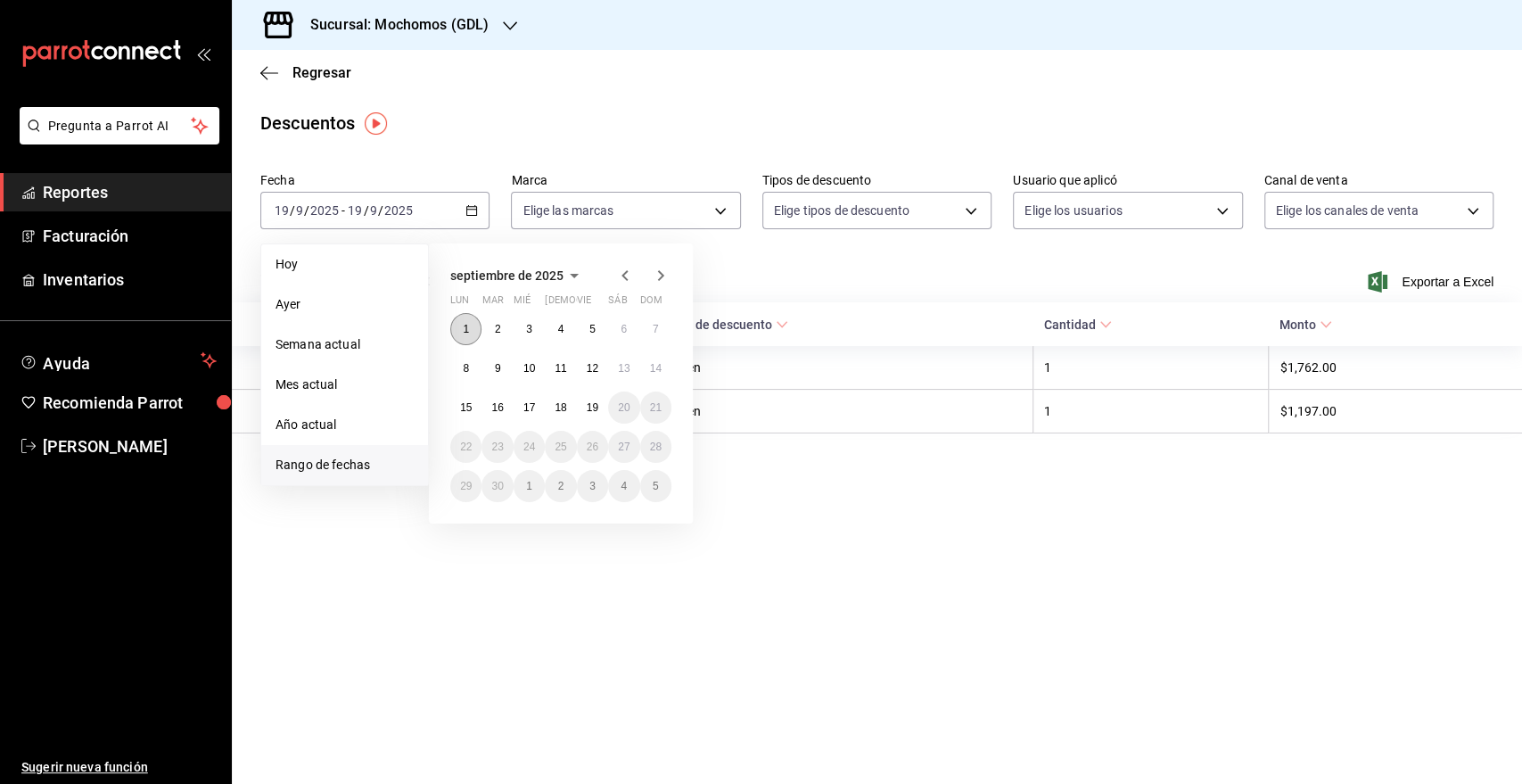
click at [465, 315] on button "1" at bounding box center [466, 329] width 31 height 32
click at [588, 399] on button "19" at bounding box center [593, 407] width 31 height 32
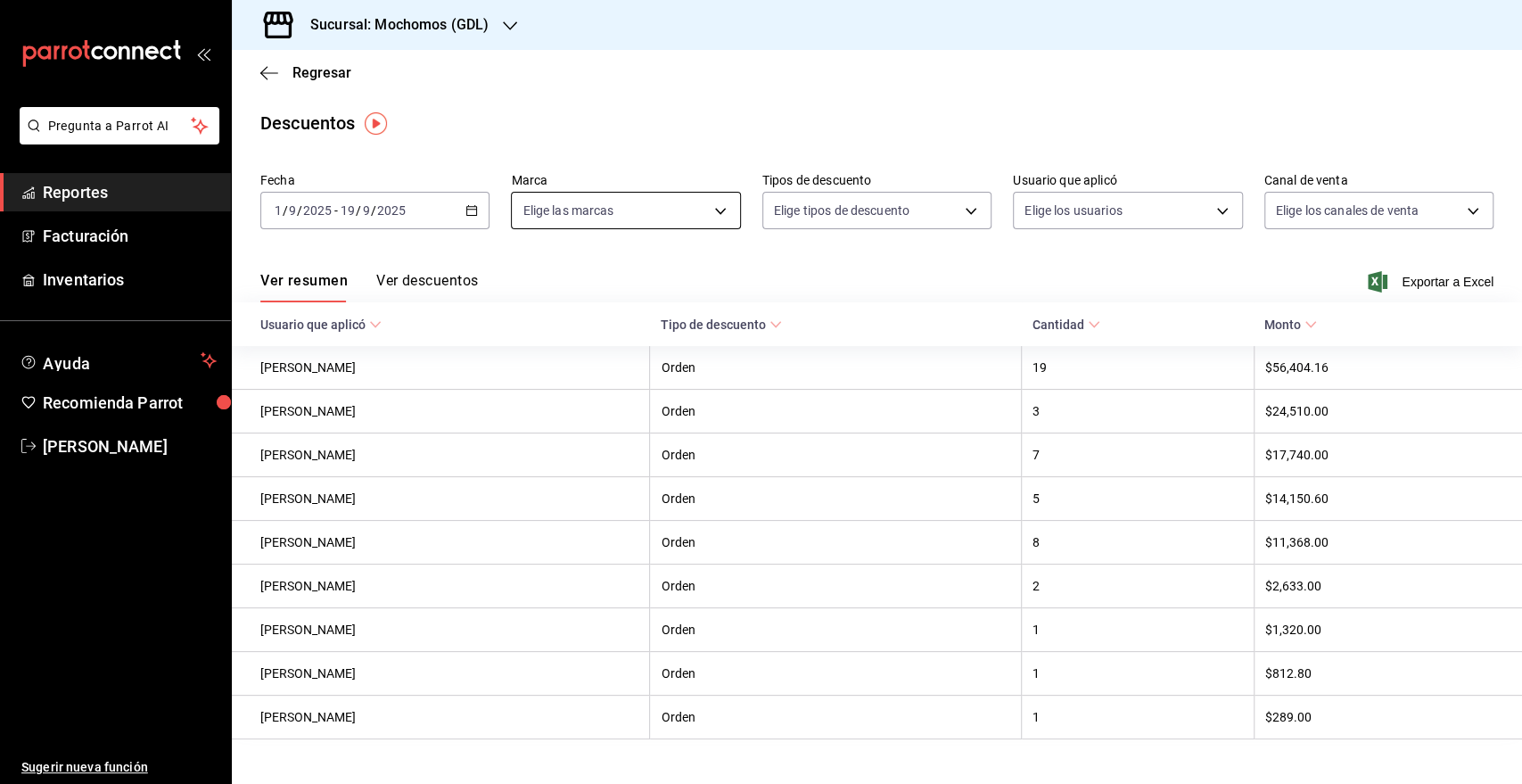
click at [720, 216] on body "Pregunta a Parrot AI Reportes Facturación Inventarios Ayuda Recomienda Parrot G…" at bounding box center [761, 392] width 1522 height 784
click at [571, 379] on span "Mika (GDL)" at bounding box center [642, 380] width 169 height 18
type input "9cac9703-0c5a-4d8b-addd-5b6b571d65b9"
checkbox input "true"
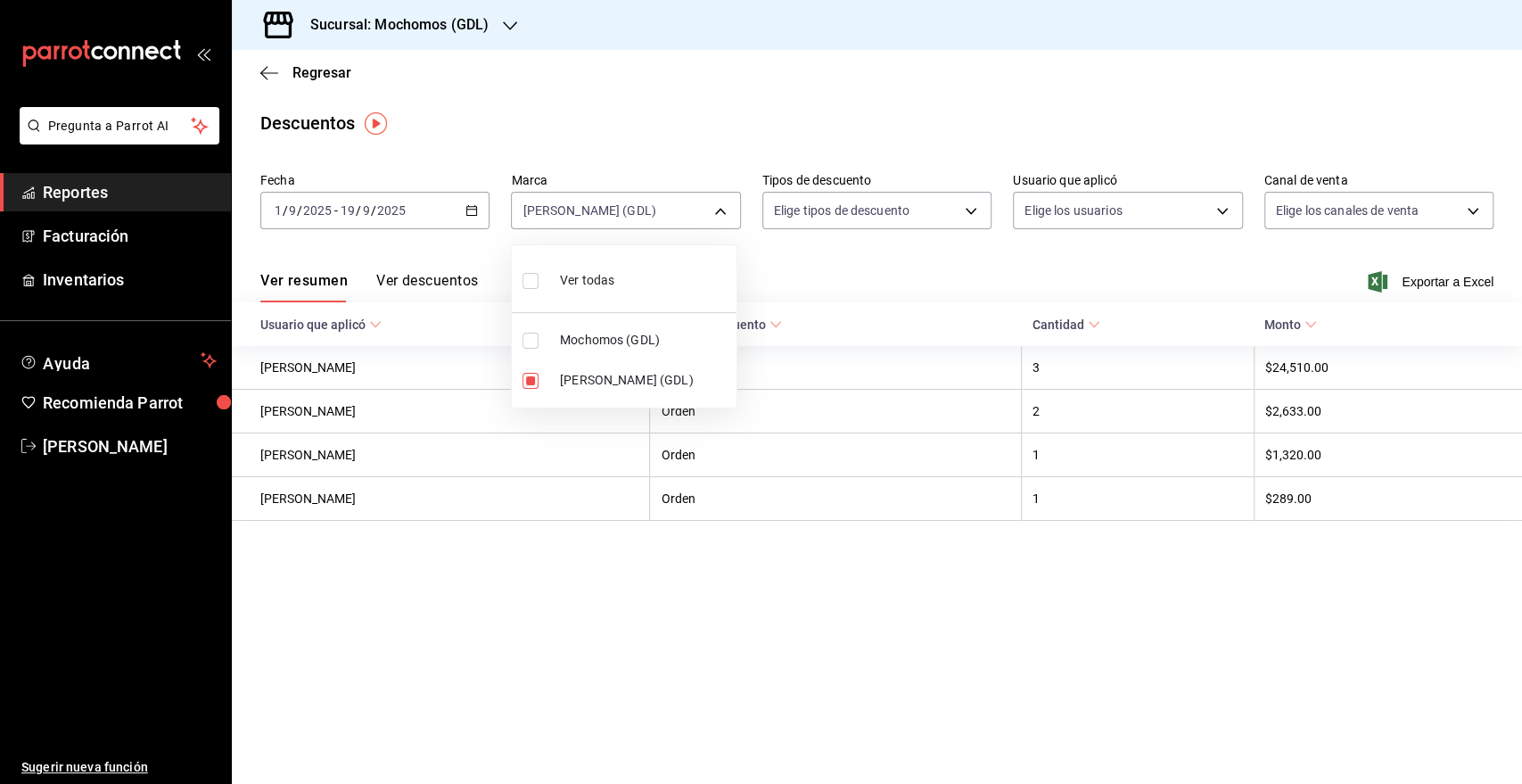
click at [1224, 252] on div at bounding box center [761, 392] width 1522 height 784
click at [1448, 278] on span "Exportar a Excel" at bounding box center [1432, 282] width 122 height 21
